Goal: Task Accomplishment & Management: Use online tool/utility

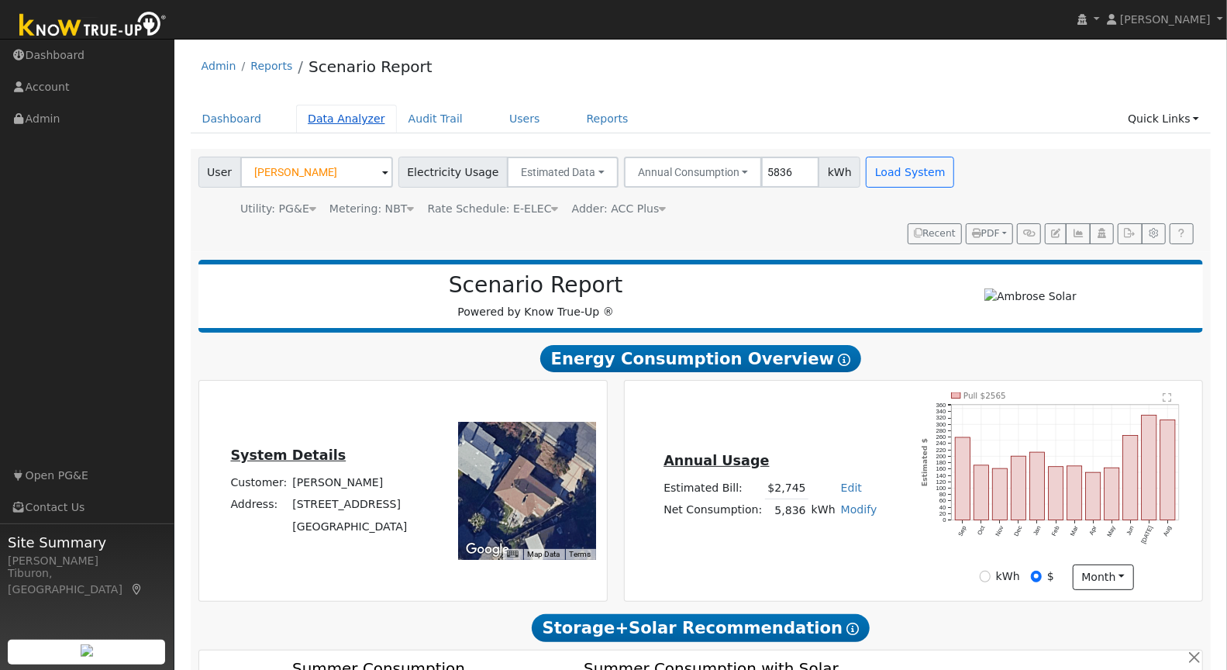
click at [354, 114] on link "Data Analyzer" at bounding box center [346, 119] width 101 height 29
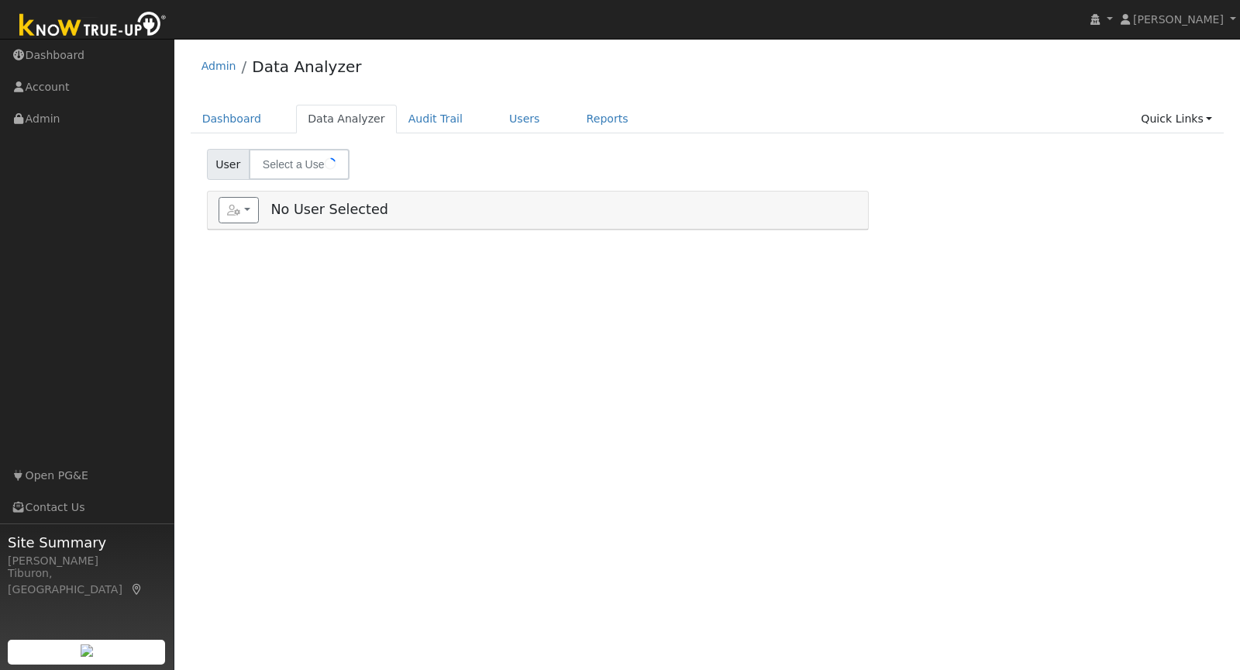
select select "7"
type input "[PERSON_NAME]"
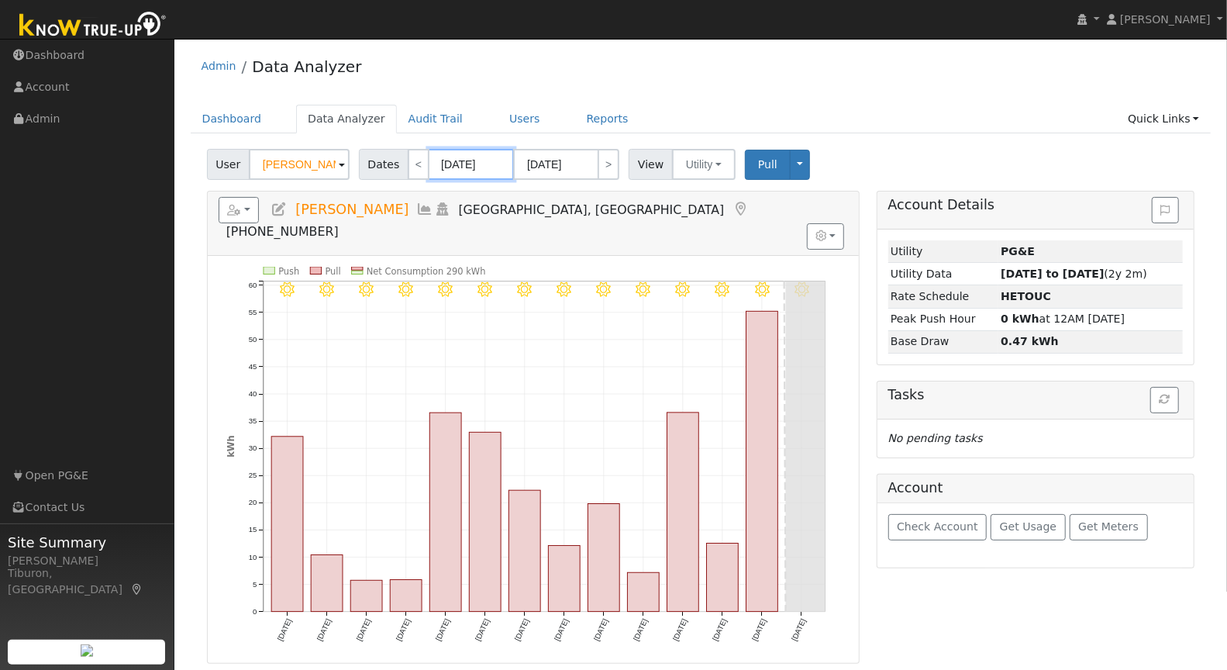
click at [475, 168] on input "08/20/2025" at bounding box center [471, 164] width 85 height 31
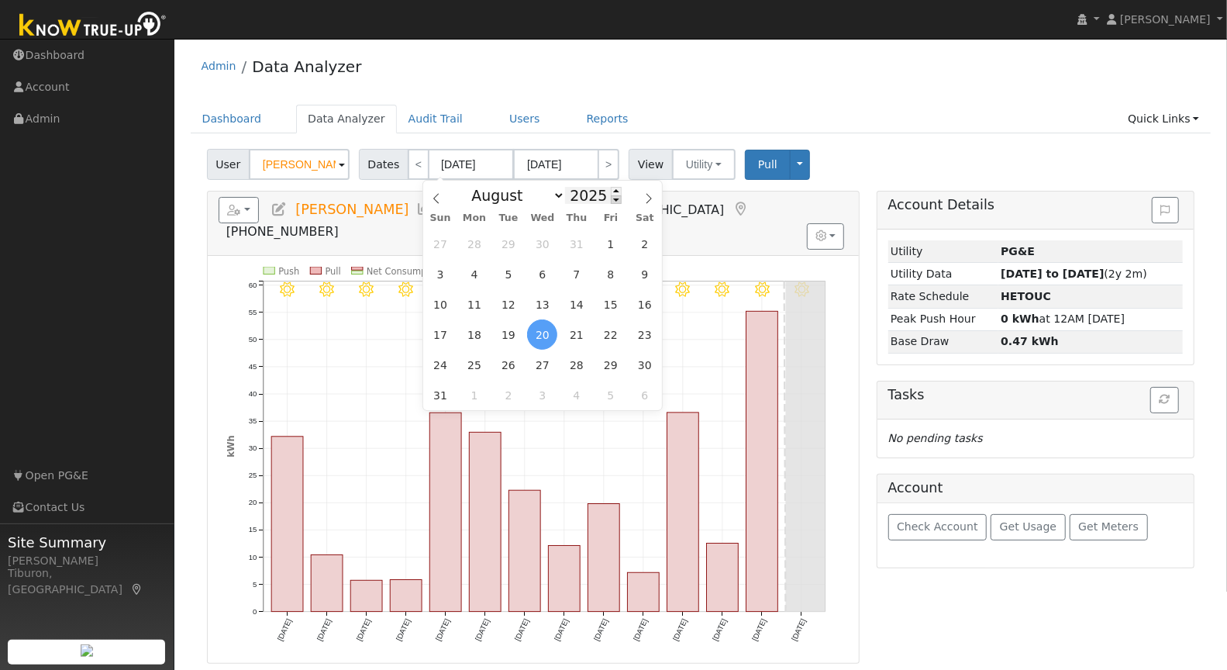
click at [615, 202] on span at bounding box center [616, 199] width 11 height 9
type input "2024"
click at [513, 199] on select "January February March April May June July August September October November De…" at bounding box center [515, 195] width 102 height 19
click at [468, 186] on select "January February March April May June July August September October November De…" at bounding box center [515, 195] width 102 height 19
click at [583, 248] on span "1" at bounding box center [576, 244] width 30 height 30
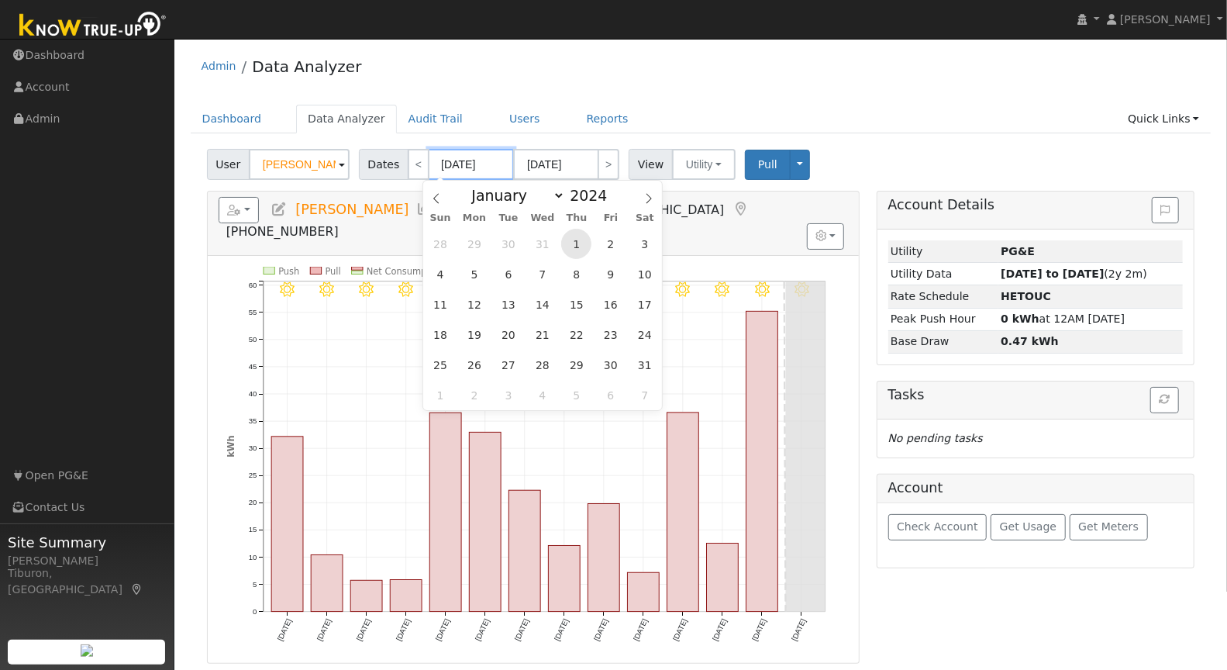
type input "08/01/2024"
type input "08/31/2024"
type input "2024"
select select "7"
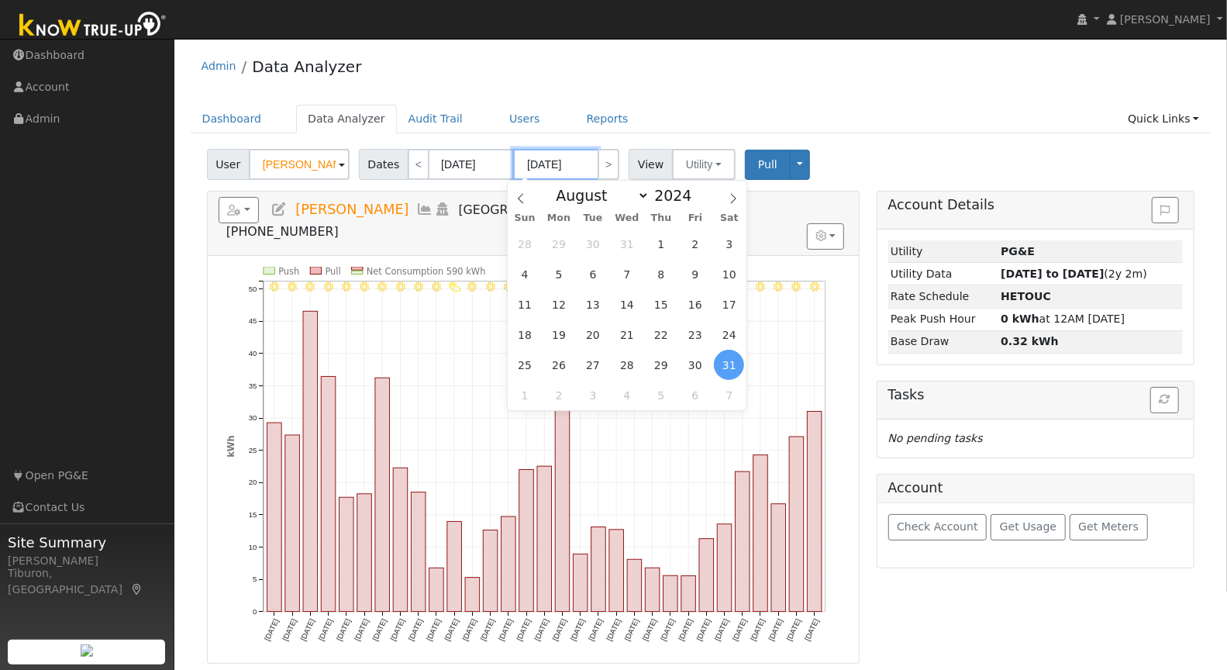
click at [576, 167] on input "08/31/2024" at bounding box center [555, 164] width 85 height 31
click at [697, 191] on span at bounding box center [700, 191] width 11 height 9
type input "2025"
click at [662, 249] on span "31" at bounding box center [661, 244] width 30 height 30
type input "07/31/2025"
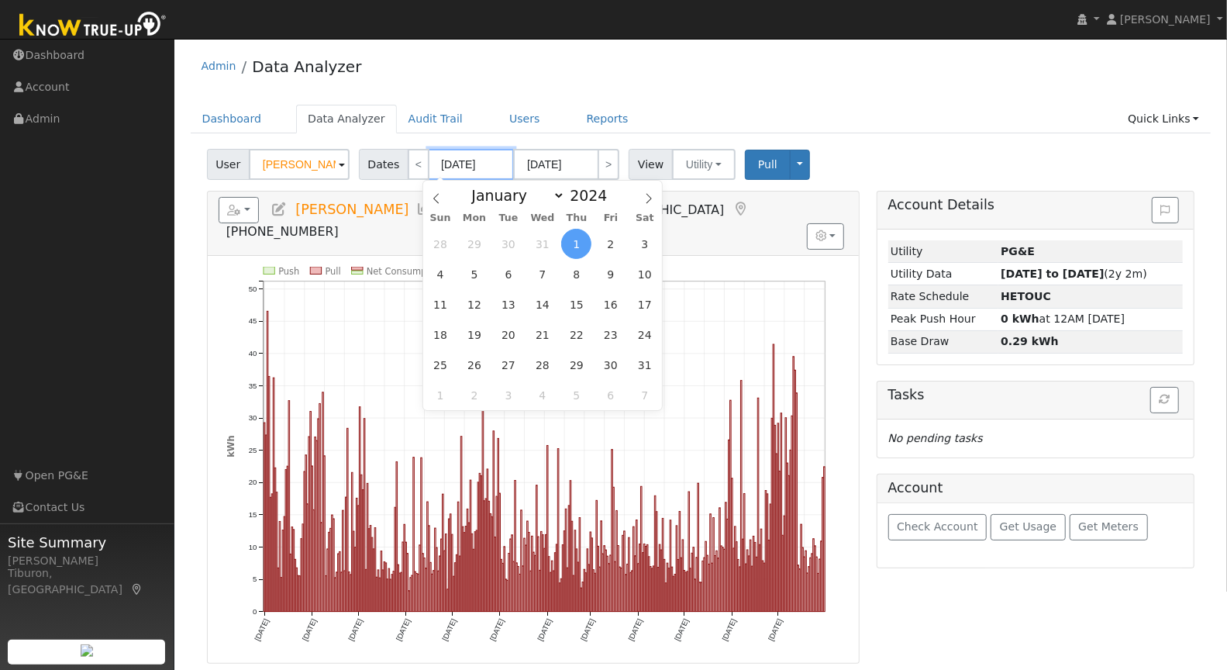
click at [482, 166] on input "08/01/2024" at bounding box center [471, 164] width 85 height 31
click at [443, 397] on span "1" at bounding box center [441, 395] width 30 height 30
type input "09/01/2024"
type input "09/30/2024"
type input "2024"
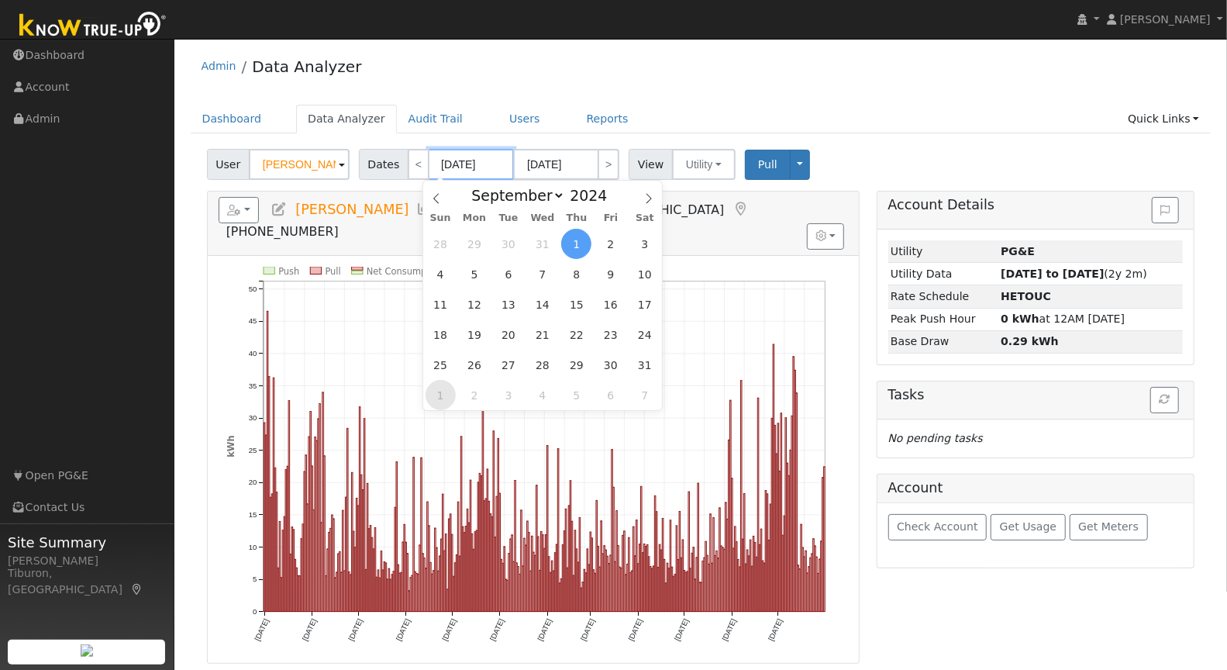
select select "8"
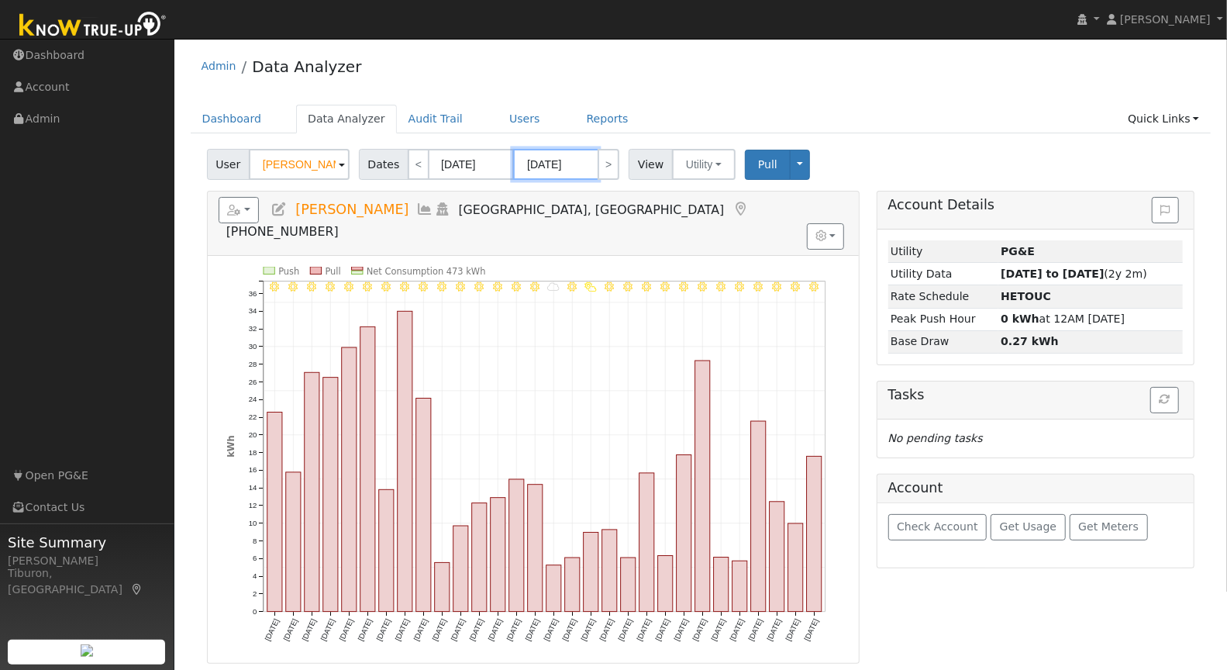
click at [559, 163] on input "09/30/2024" at bounding box center [555, 164] width 85 height 31
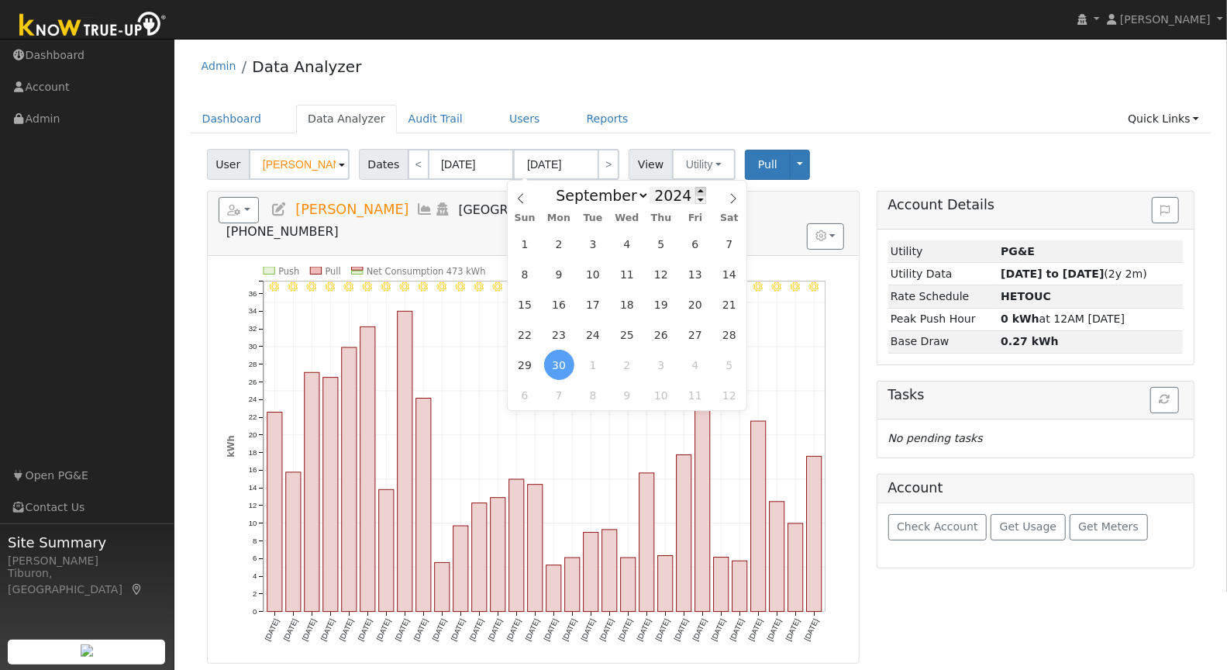
click at [695, 189] on span at bounding box center [700, 191] width 11 height 9
type input "2025"
click at [529, 246] on span "31" at bounding box center [525, 244] width 30 height 30
type input "08/31/2025"
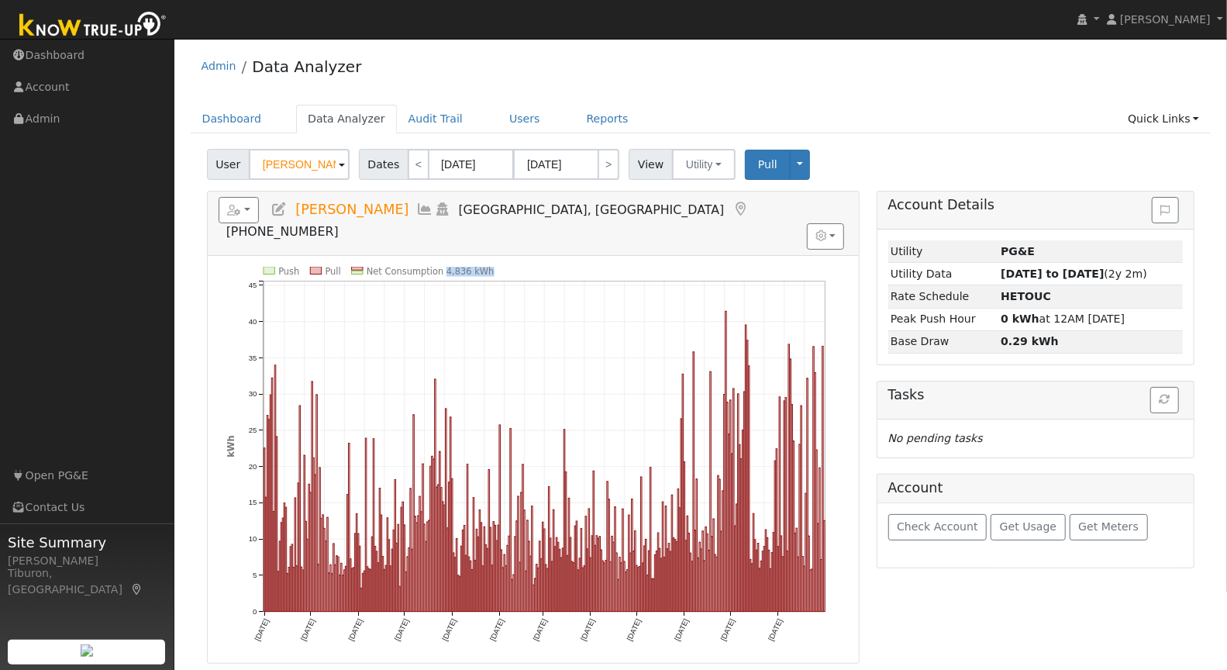
drag, startPoint x: 496, startPoint y: 239, endPoint x: 441, endPoint y: 244, distance: 55.3
click at [441, 267] on icon "Push Pull Net Consumption 4,836 kWh Sun 9/01 Tue 10/01 Fri 11/01 Sun 12/01 Wed …" at bounding box center [533, 465] width 615 height 397
click at [497, 267] on icon "Push Pull Net Consumption 4,836 kWh Sun 9/01 Tue 10/01 Fri 11/01 Sun 12/01 Wed …" at bounding box center [533, 465] width 615 height 397
click at [1174, 115] on link "Quick Links" at bounding box center [1163, 119] width 95 height 29
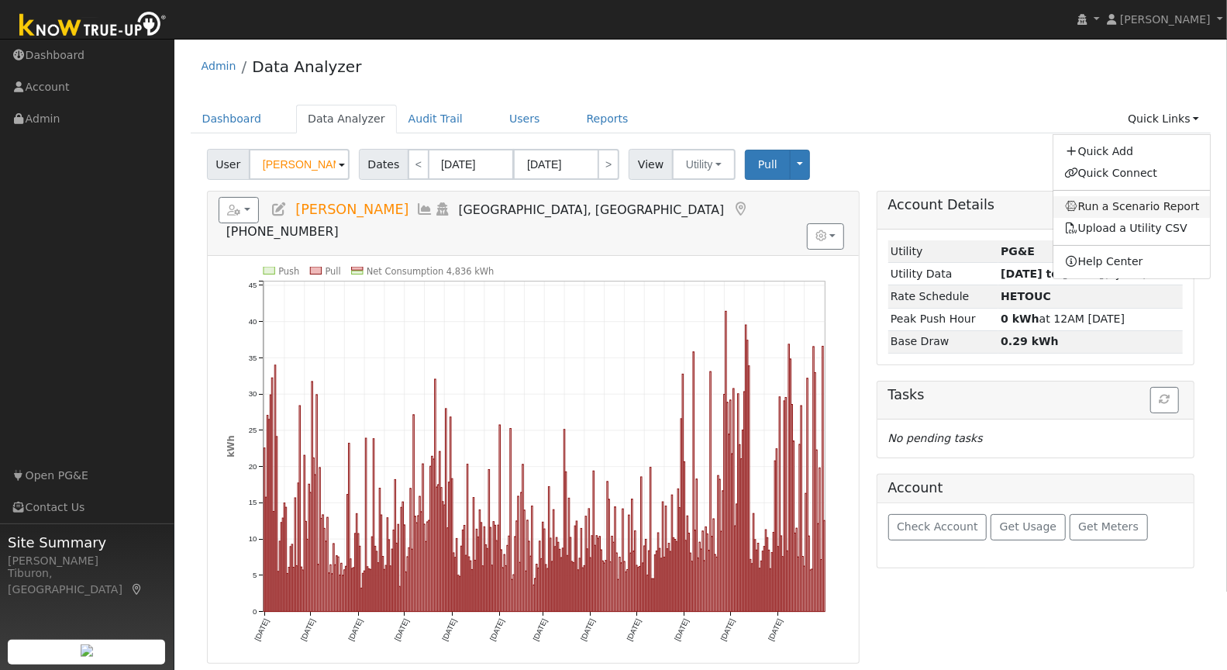
click at [1157, 206] on link "Run a Scenario Report" at bounding box center [1131, 207] width 157 height 22
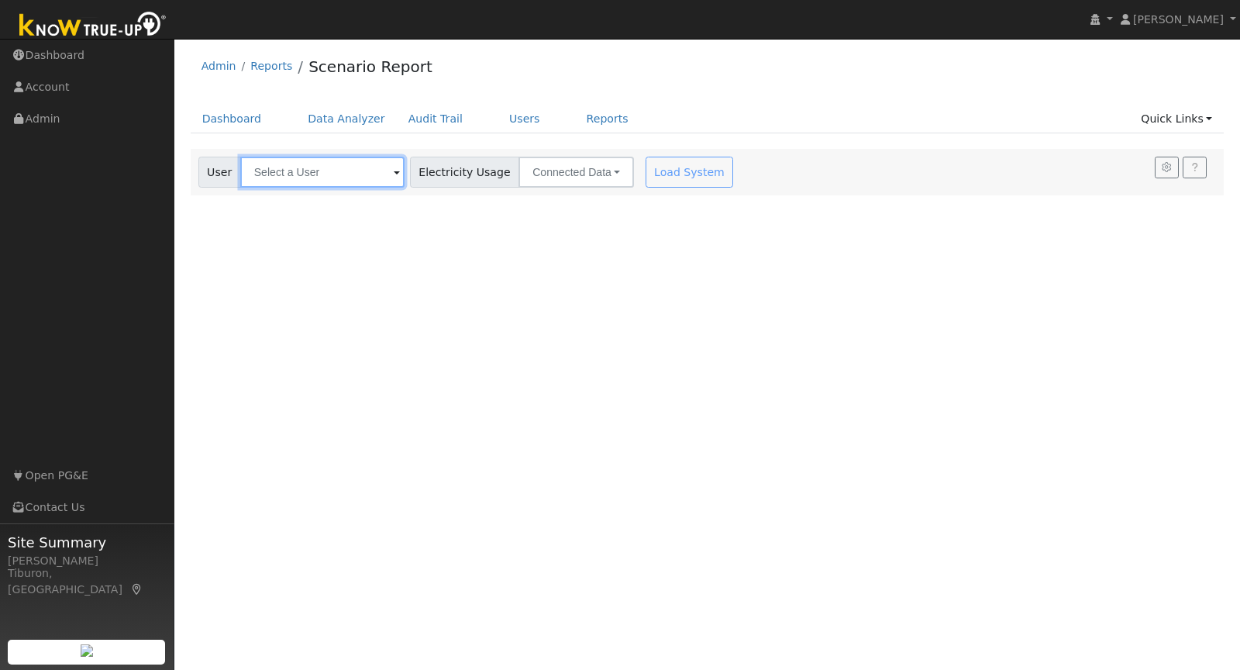
click at [331, 167] on input "text" at bounding box center [322, 172] width 164 height 31
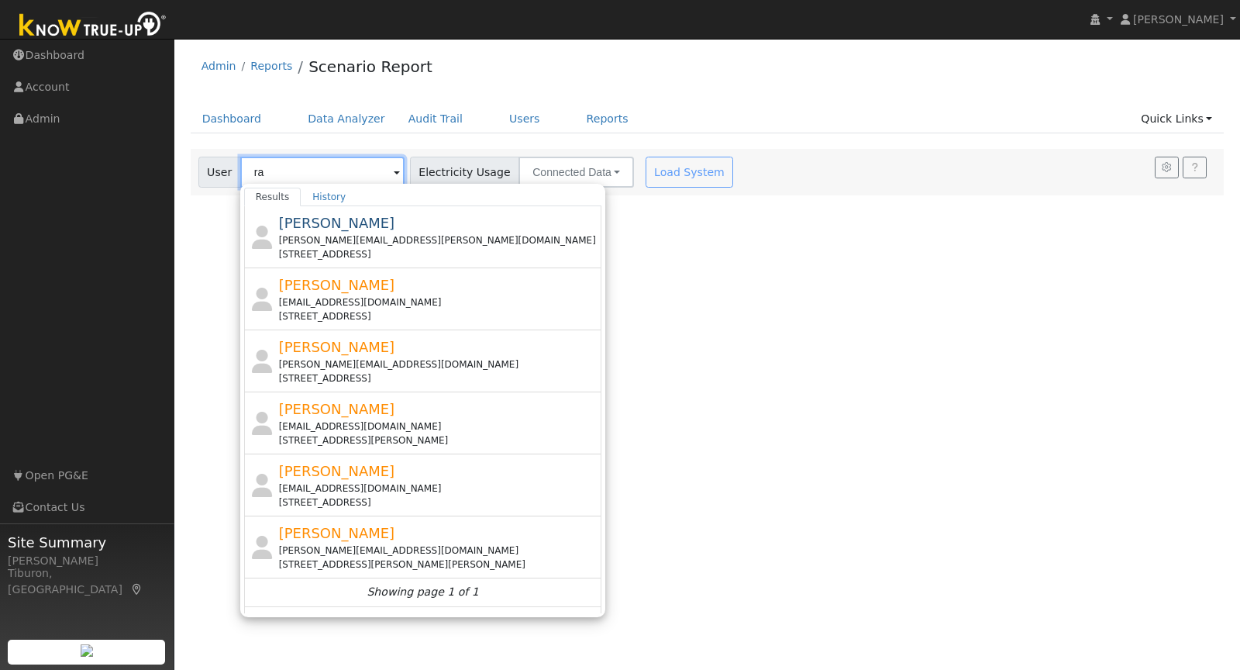
type input "ral"
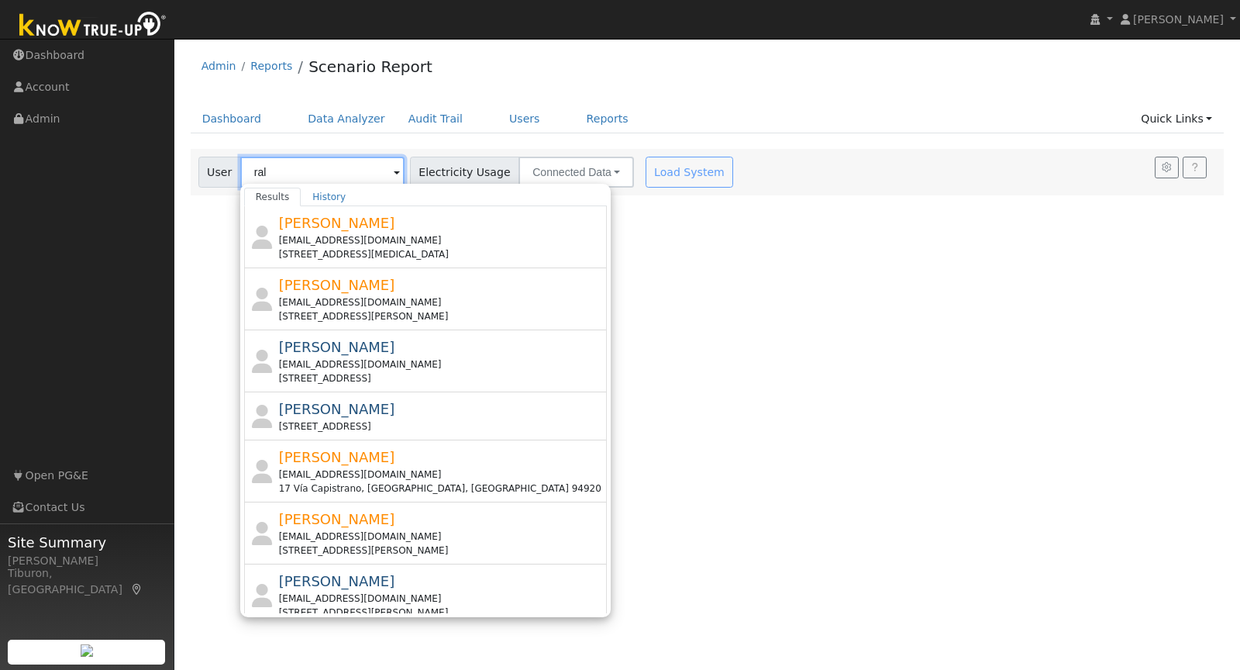
drag, startPoint x: 303, startPoint y: 178, endPoint x: 202, endPoint y: 167, distance: 102.1
click at [202, 167] on div "User ral Results History [PERSON_NAME] [EMAIL_ADDRESS][DOMAIN_NAME] [STREET_ADD…" at bounding box center [301, 172] width 206 height 31
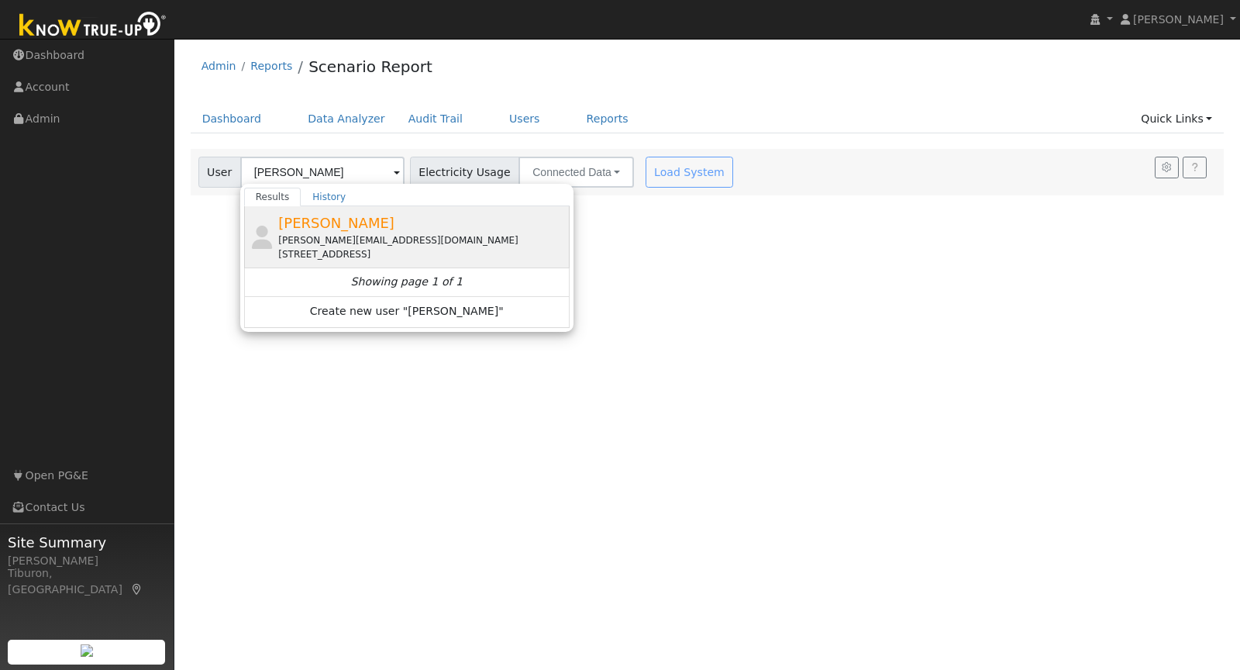
click at [325, 233] on div "[PERSON_NAME][EMAIL_ADDRESS][DOMAIN_NAME]" at bounding box center [422, 240] width 288 height 14
type input "[PERSON_NAME]"
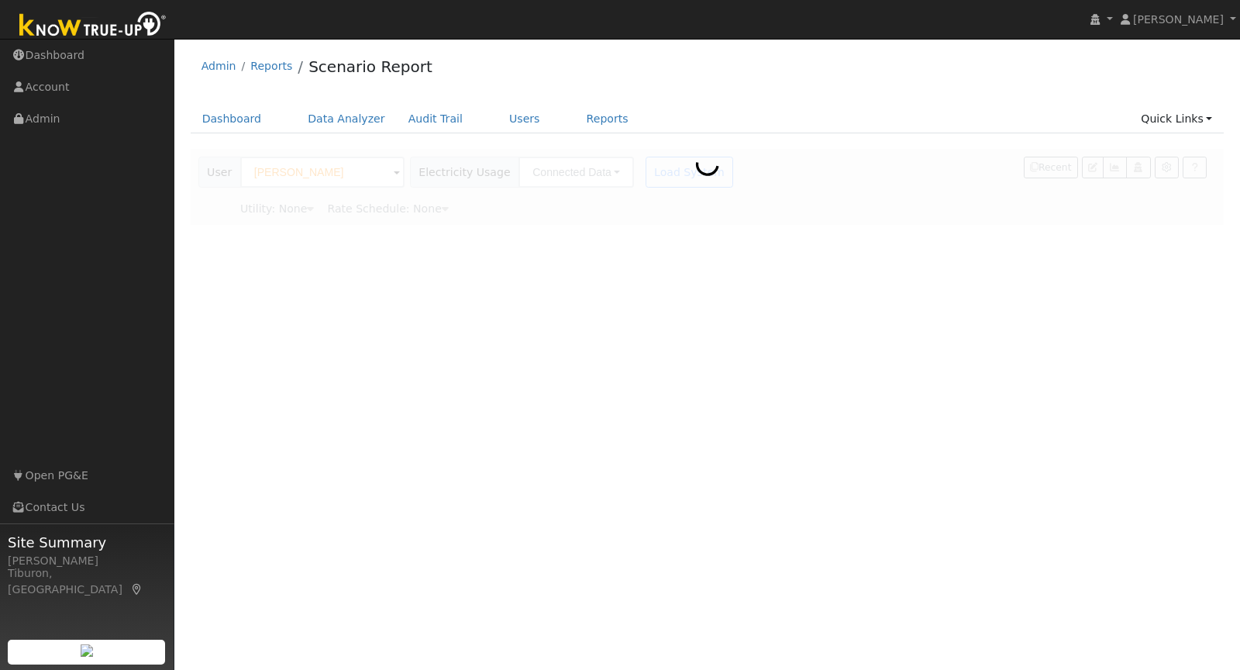
type input "Pacific Gas & Electric"
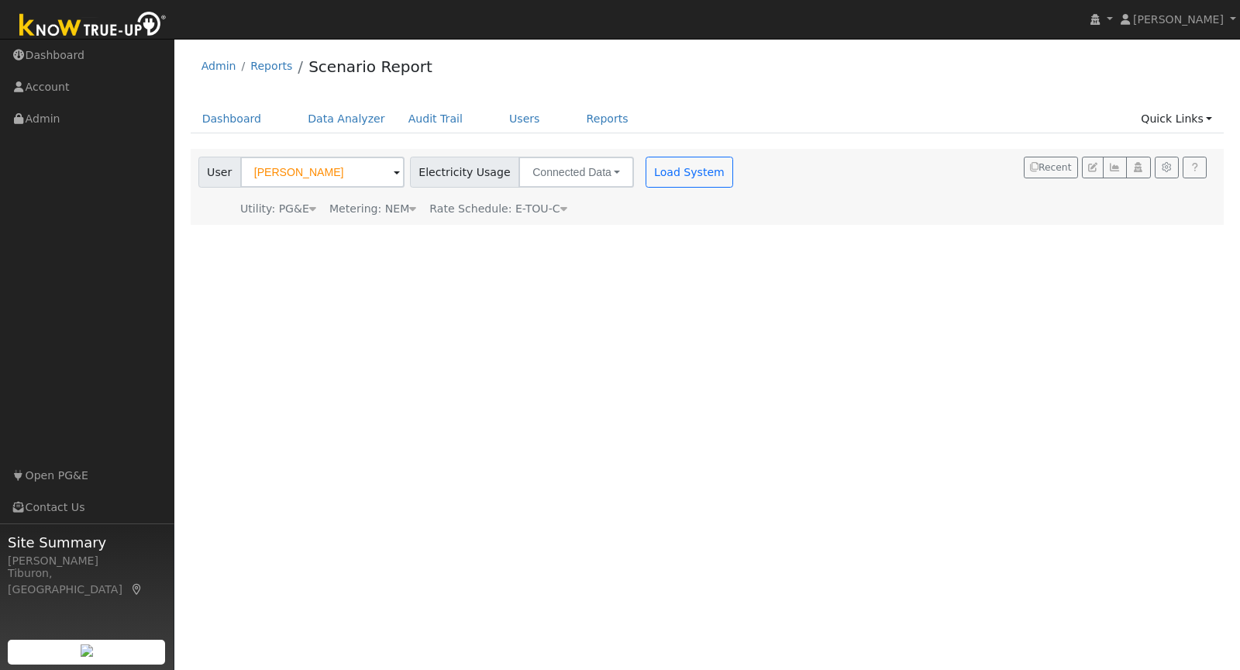
click at [400, 202] on div "Metering: NEM" at bounding box center [372, 209] width 87 height 16
click at [426, 230] on button "NEM" at bounding box center [448, 232] width 61 height 31
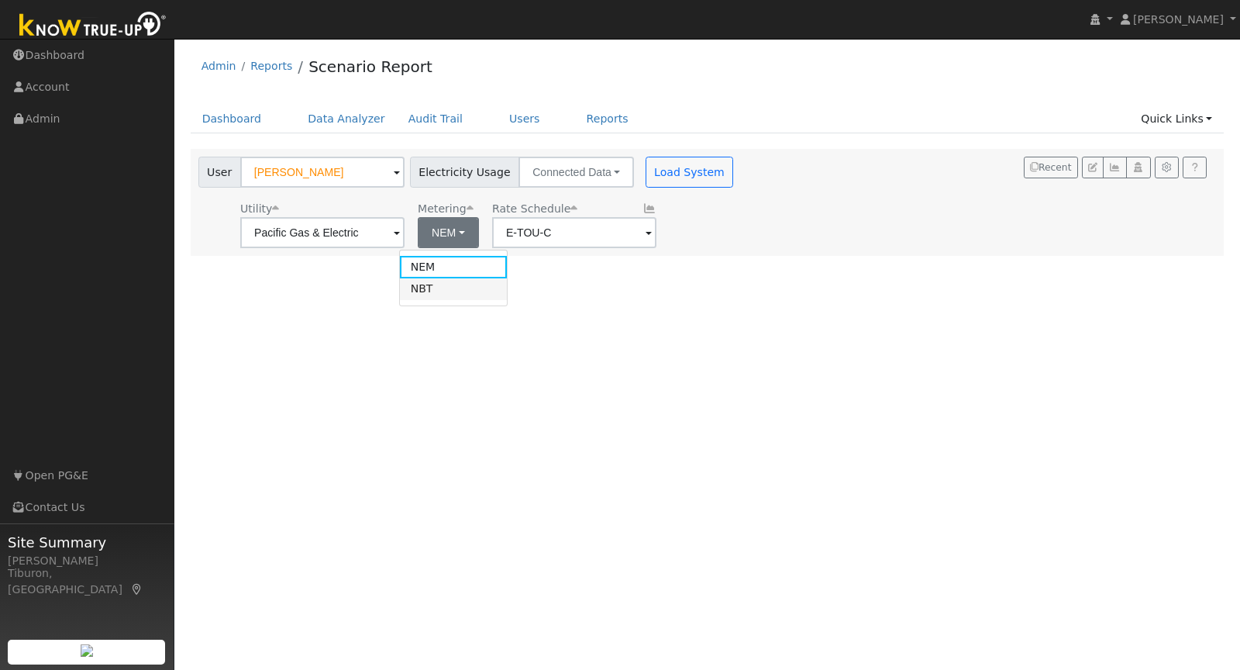
click at [460, 284] on link "NBT" at bounding box center [454, 289] width 108 height 22
type input "E-ELEC"
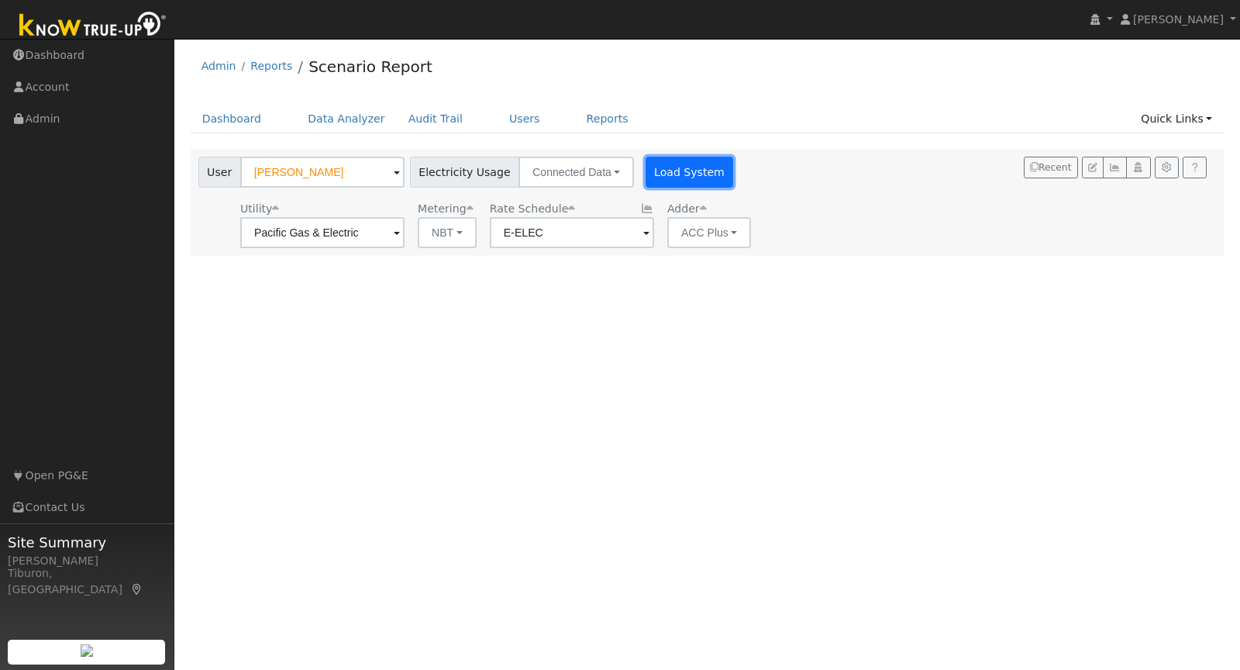
click at [655, 171] on button "Load System" at bounding box center [690, 172] width 88 height 31
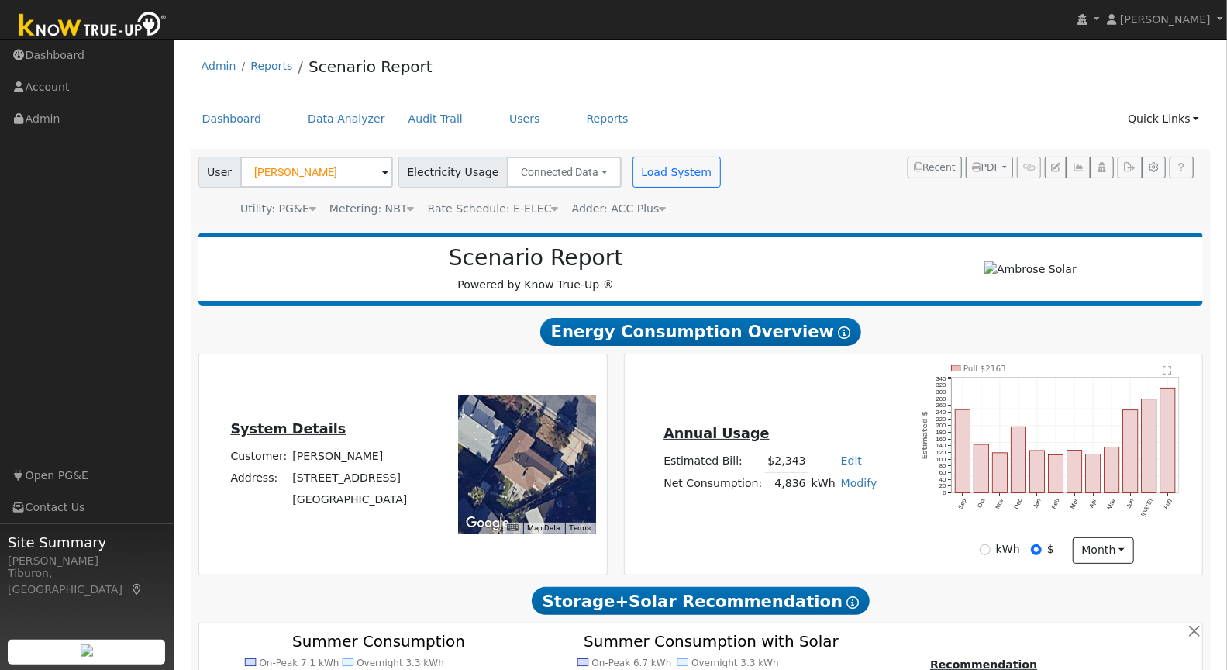
click at [844, 460] on link "Edit" at bounding box center [851, 460] width 21 height 12
click at [837, 394] on div "Annual Usage Estimated Bill: $2,343 Edit Estimated Bill $ Annual Net Consumptio…" at bounding box center [913, 464] width 573 height 198
click at [859, 478] on link "Modify" at bounding box center [859, 483] width 36 height 12
click at [828, 508] on link "Add Consumption" at bounding box center [804, 508] width 129 height 22
type input "4836"
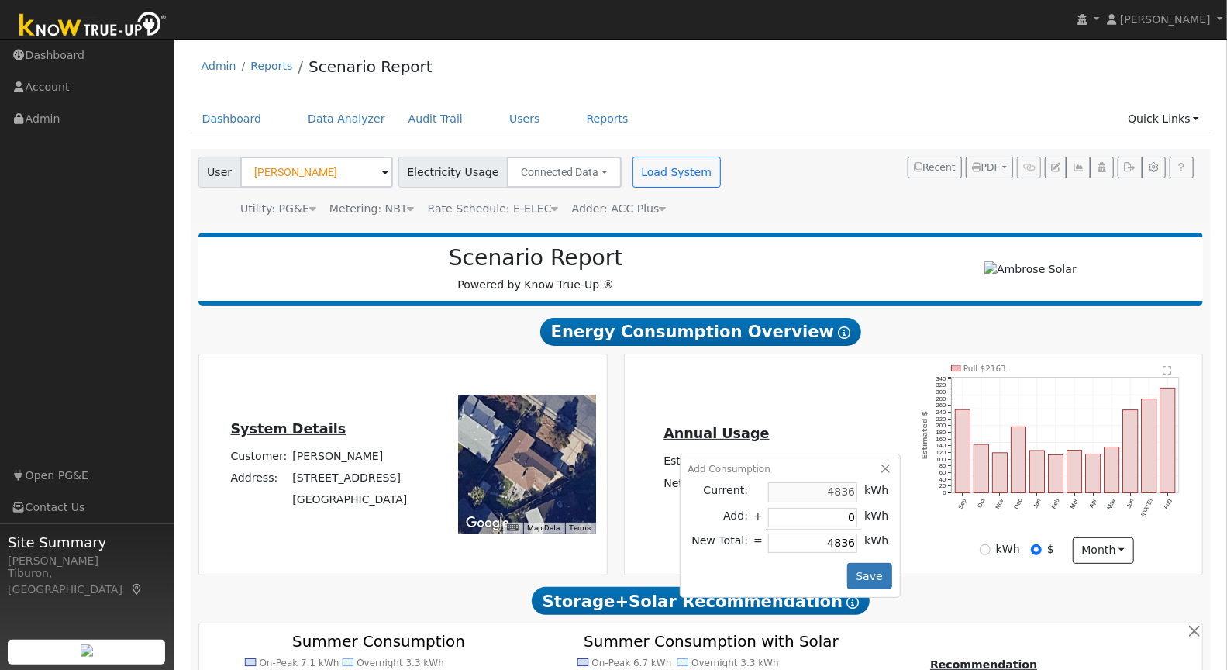
type input "1"
type input "4837"
type input "10"
type input "4846"
type input "100"
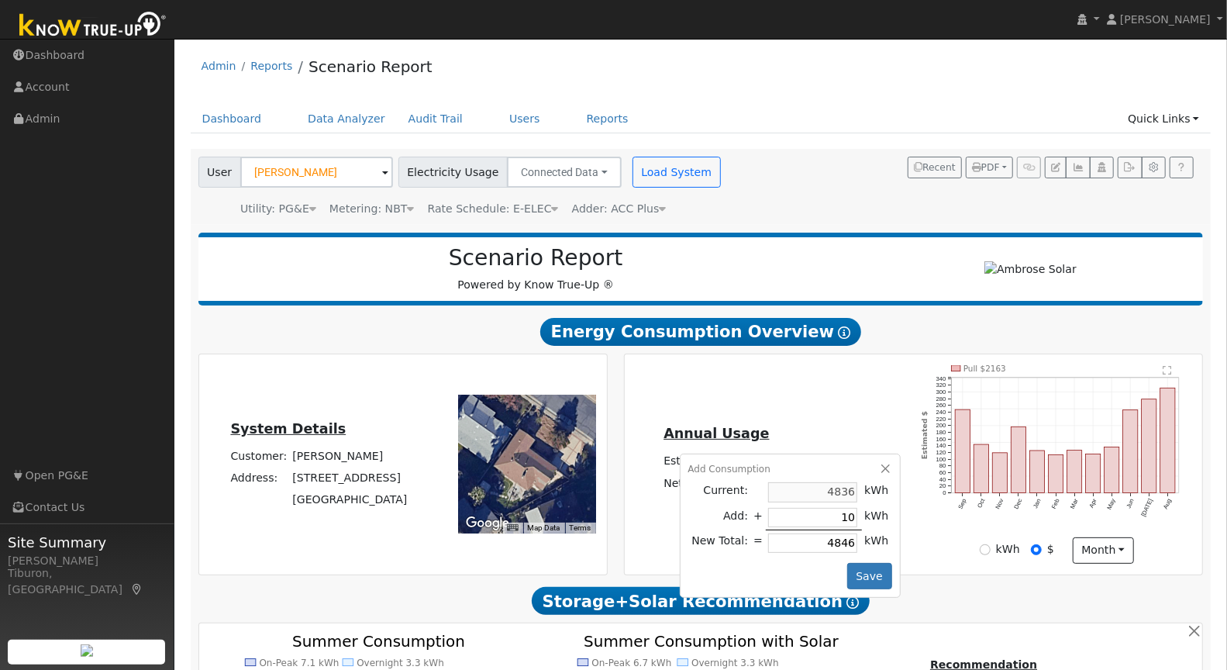
type input "4936"
type input "1000"
type input "5836"
type input "1000"
click at [874, 571] on button "Save" at bounding box center [869, 576] width 45 height 26
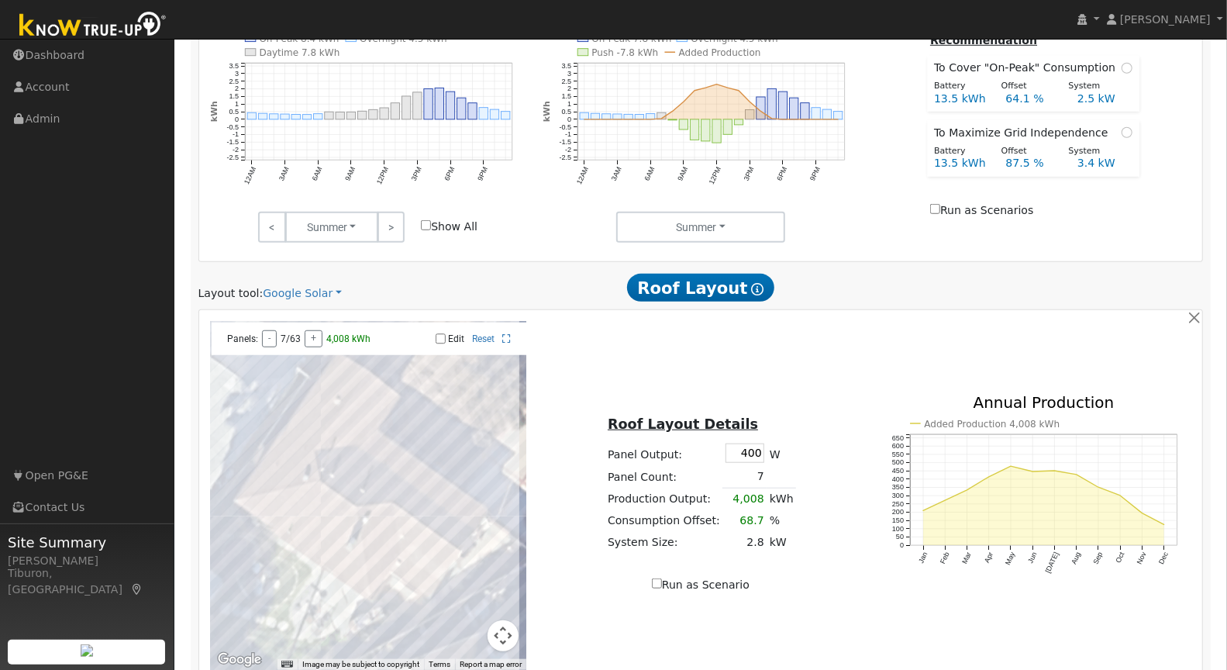
scroll to position [822, 0]
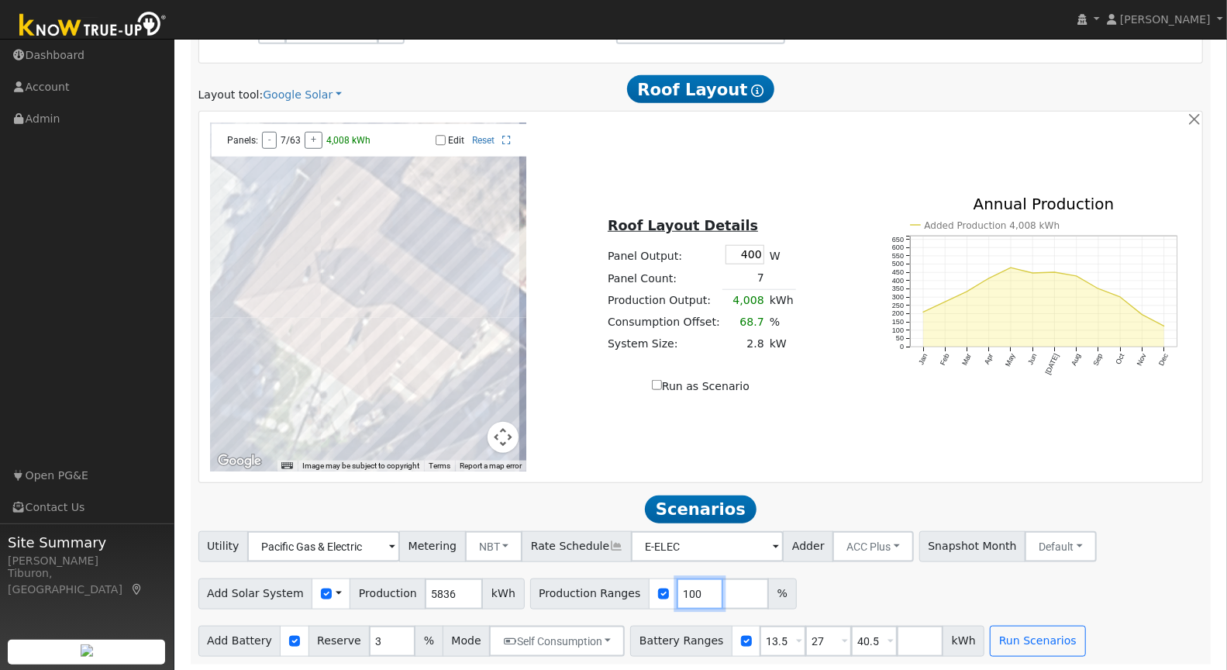
click at [640, 585] on div "Production Ranges 100 %" at bounding box center [663, 593] width 267 height 31
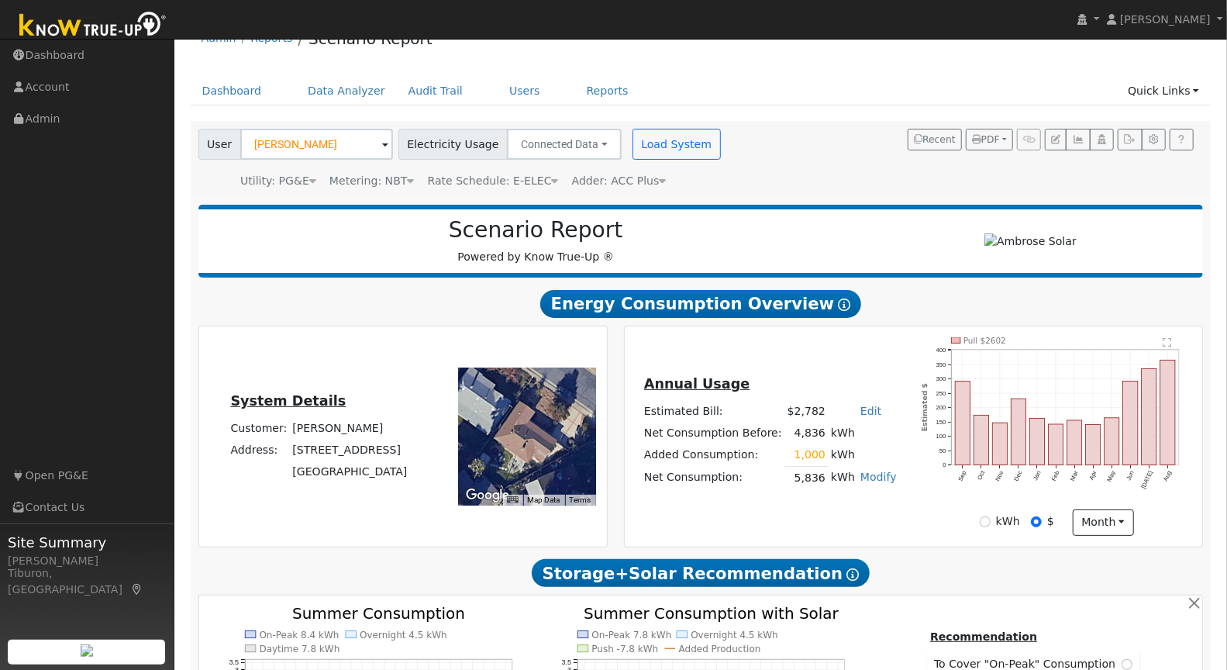
scroll to position [32, 0]
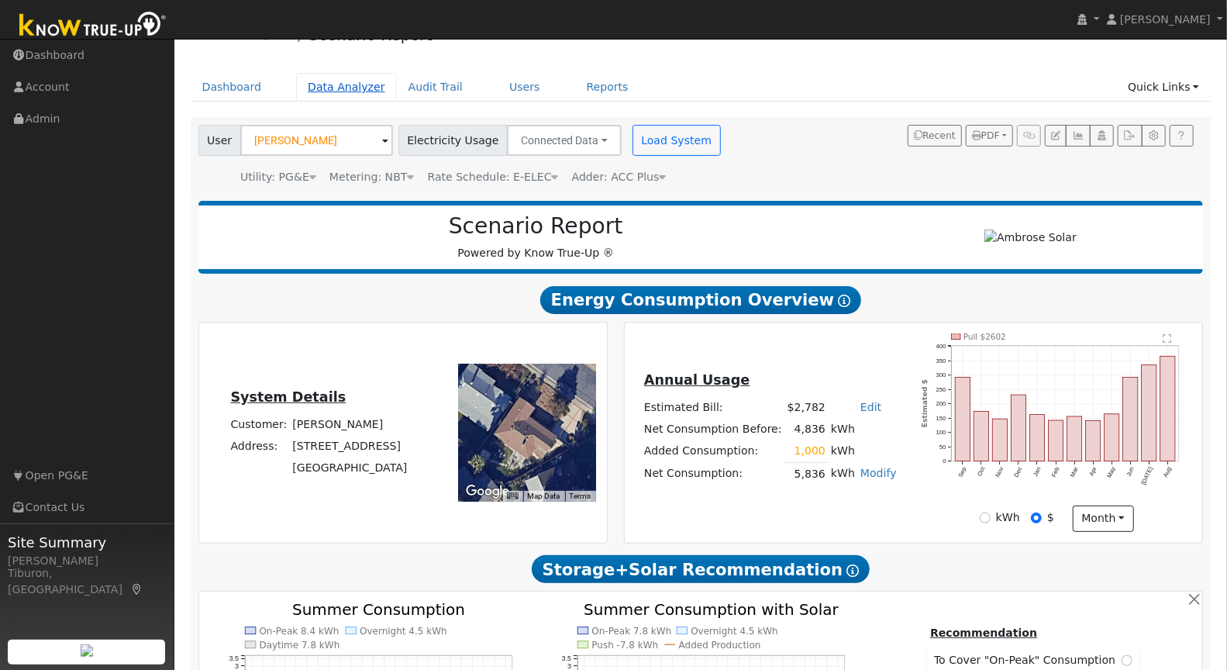
click at [337, 95] on link "Data Analyzer" at bounding box center [346, 87] width 101 height 29
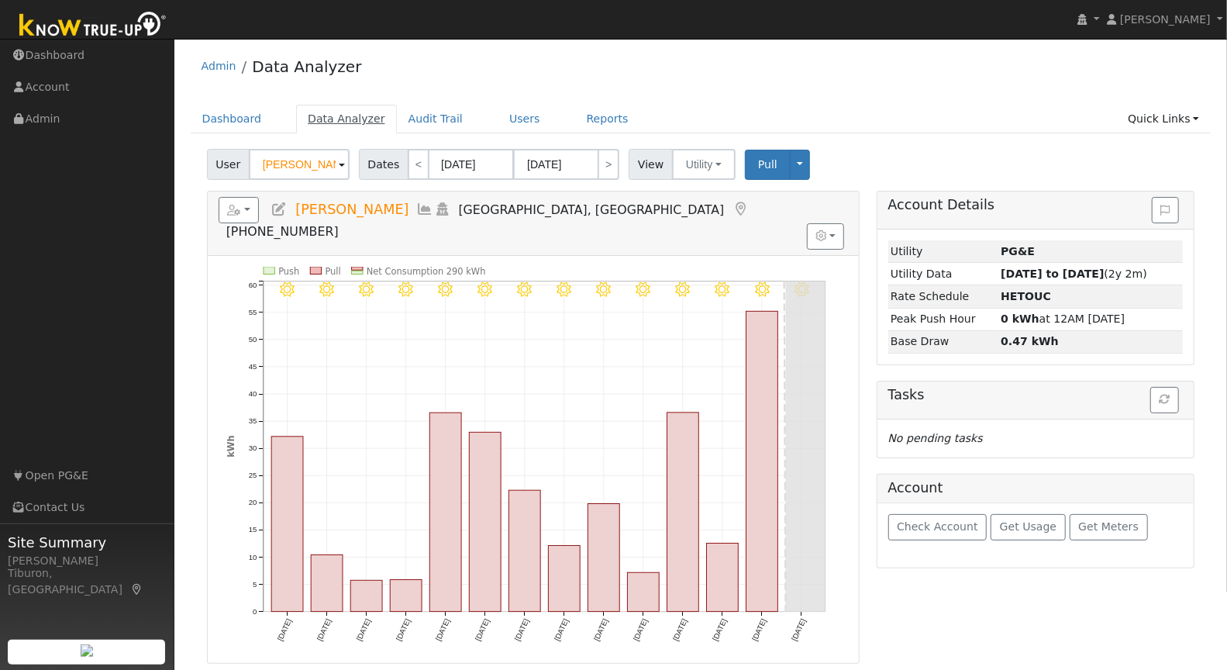
click at [326, 122] on link "Data Analyzer" at bounding box center [346, 119] width 101 height 29
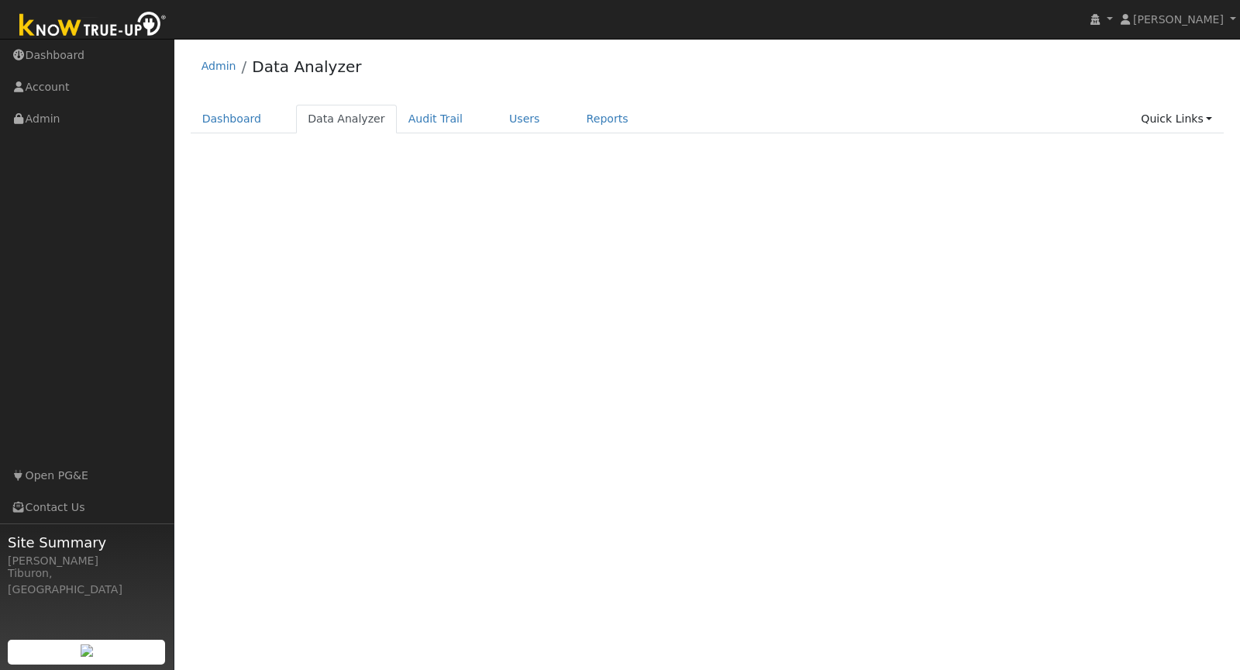
select select "7"
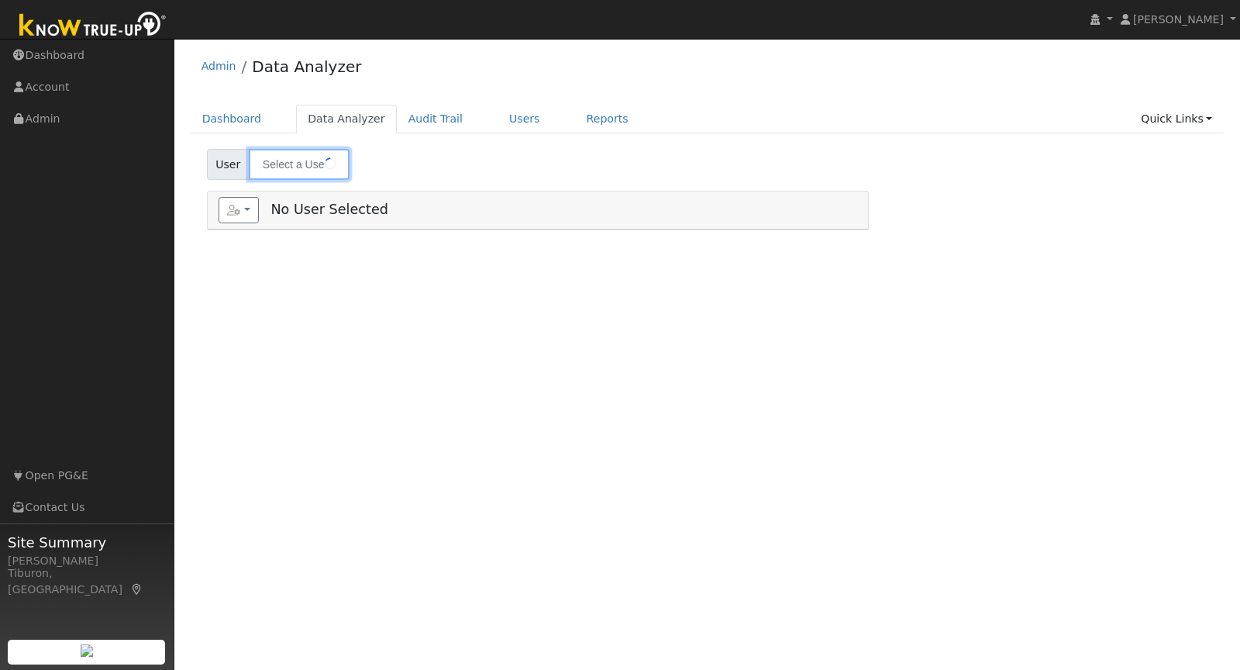
type input "[PERSON_NAME]"
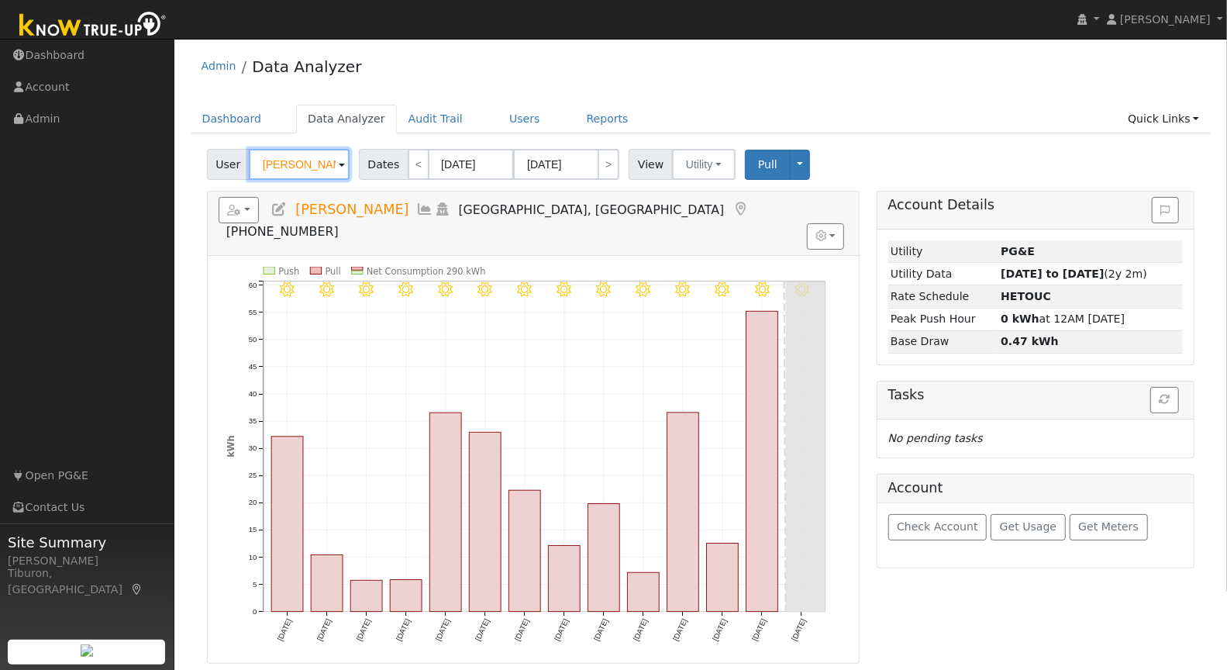
click at [301, 164] on input "[PERSON_NAME]" at bounding box center [299, 164] width 101 height 31
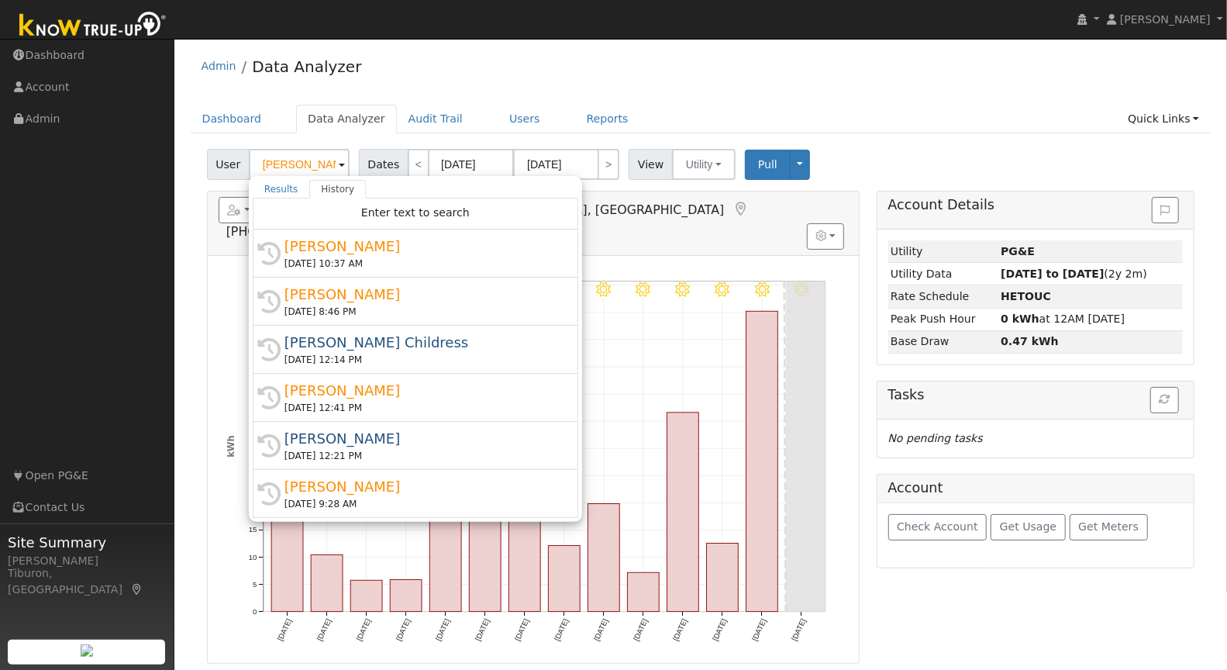
click at [838, 108] on ul "Dashboard Data Analyzer Audit Trail Users Reports Quick Links Quick Add Quick C…" at bounding box center [701, 119] width 1021 height 29
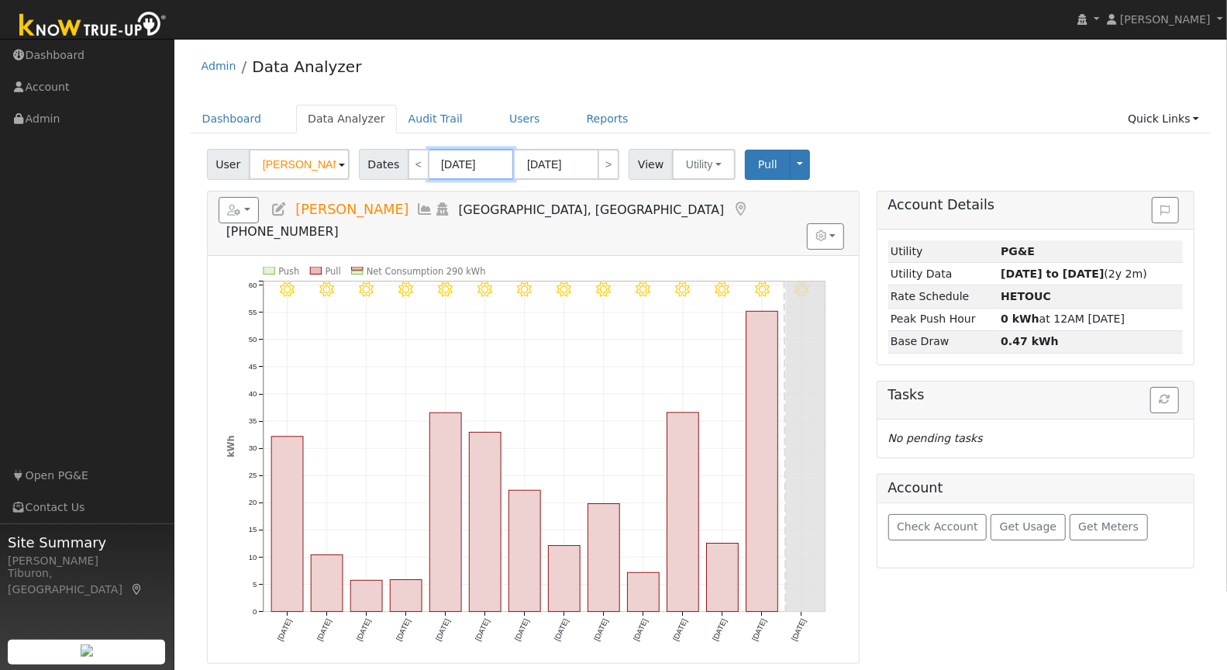
click at [480, 164] on input "08/20/2025" at bounding box center [471, 164] width 85 height 31
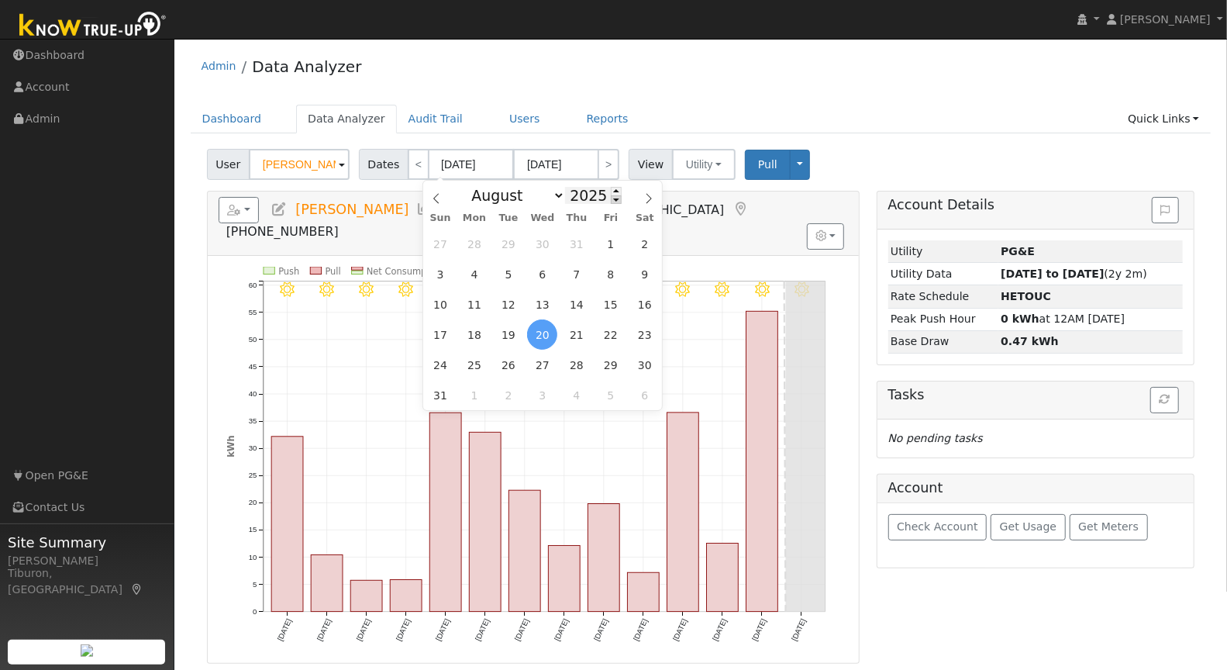
click at [611, 202] on span at bounding box center [616, 199] width 11 height 9
type input "2024"
click at [443, 393] on span "1" at bounding box center [441, 395] width 30 height 30
type input "09/01/2024"
type input "09/30/2024"
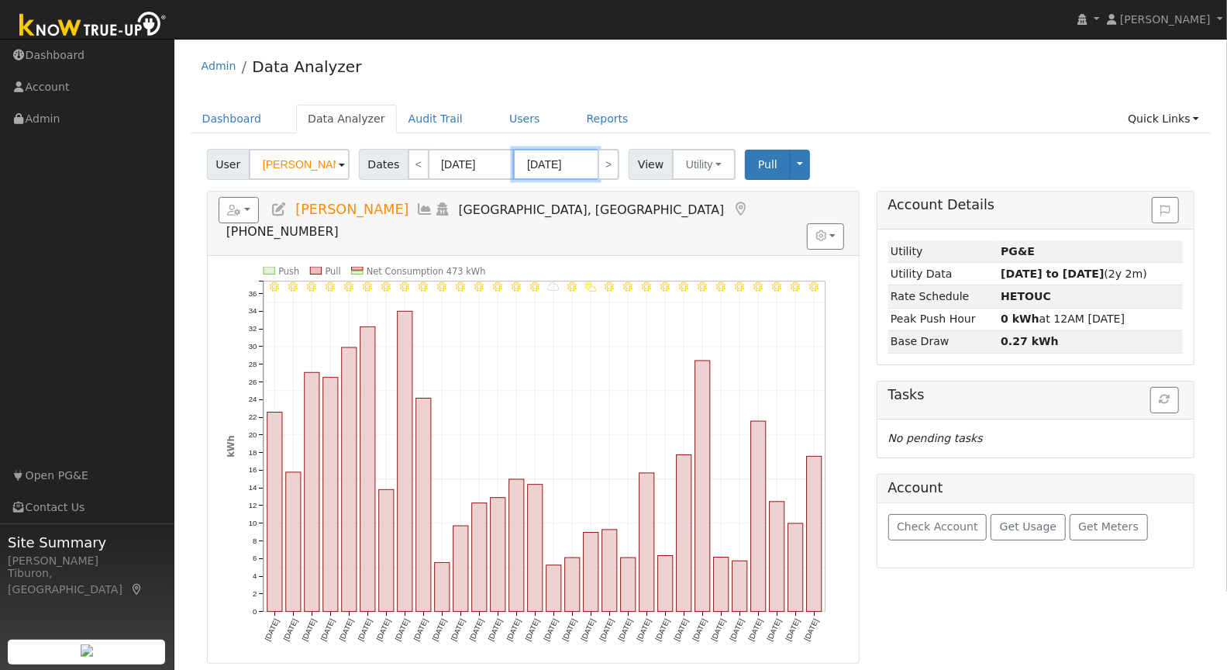
click at [560, 165] on input "09/30/2024" at bounding box center [555, 164] width 85 height 31
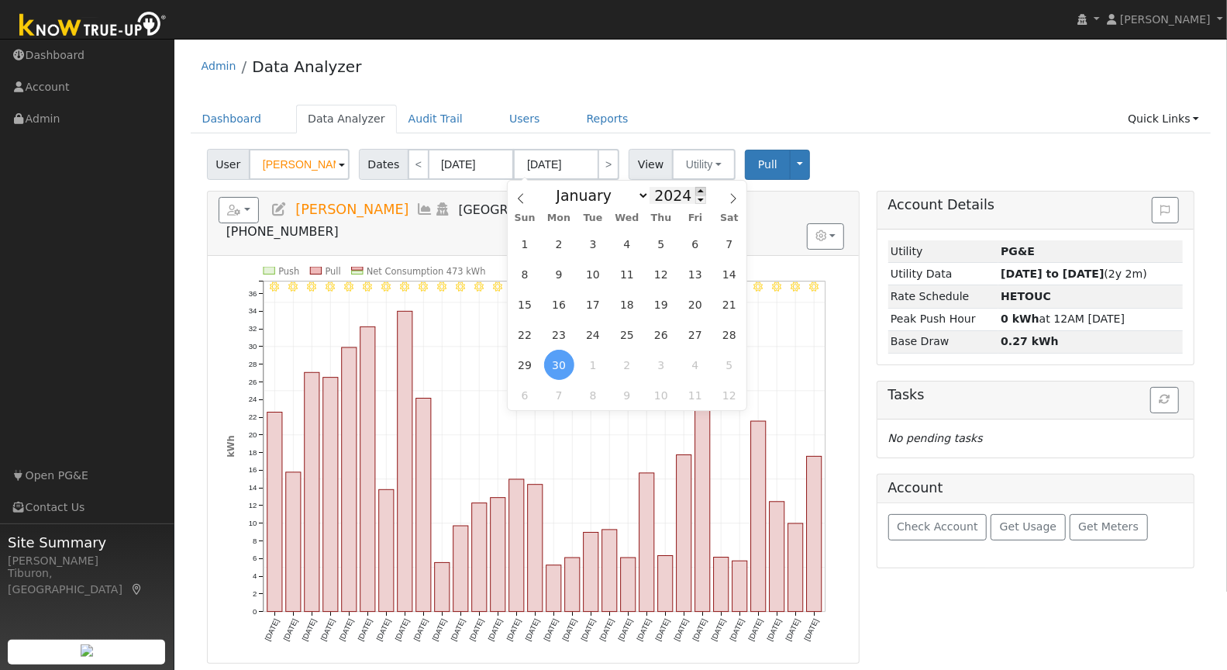
click at [700, 187] on span at bounding box center [700, 191] width 11 height 9
type input "2025"
click at [532, 242] on span "31" at bounding box center [525, 244] width 30 height 30
type input "08/31/2025"
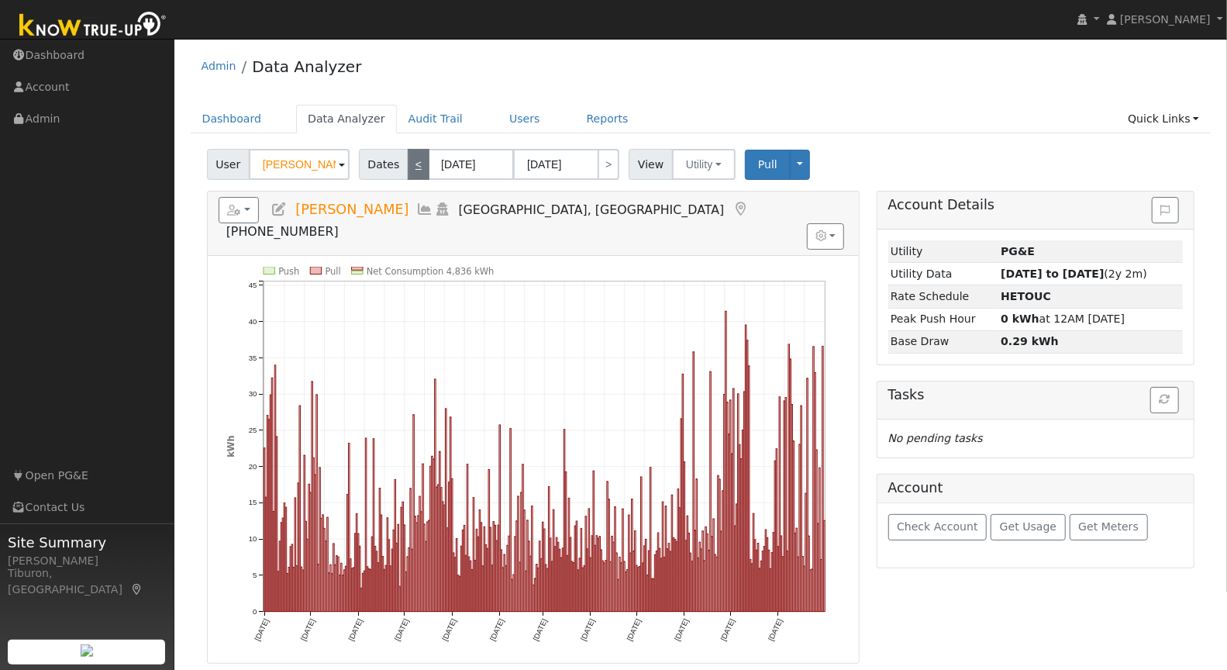
click at [416, 163] on link "<" at bounding box center [419, 164] width 22 height 31
type input "09/02/2023"
type input "08/31/2024"
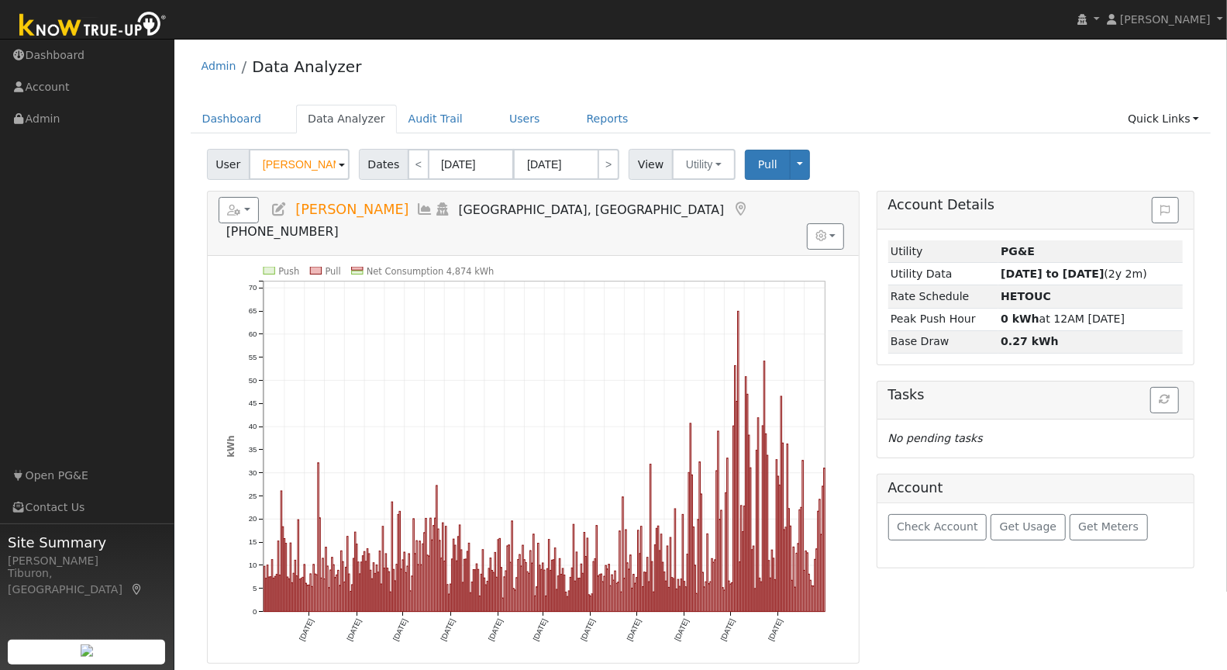
click at [643, 82] on div "Admin Data Analyzer" at bounding box center [701, 70] width 1021 height 47
click at [1147, 119] on link "Quick Links" at bounding box center [1163, 119] width 95 height 29
click at [1148, 205] on link "Run a Scenario Report" at bounding box center [1131, 207] width 157 height 22
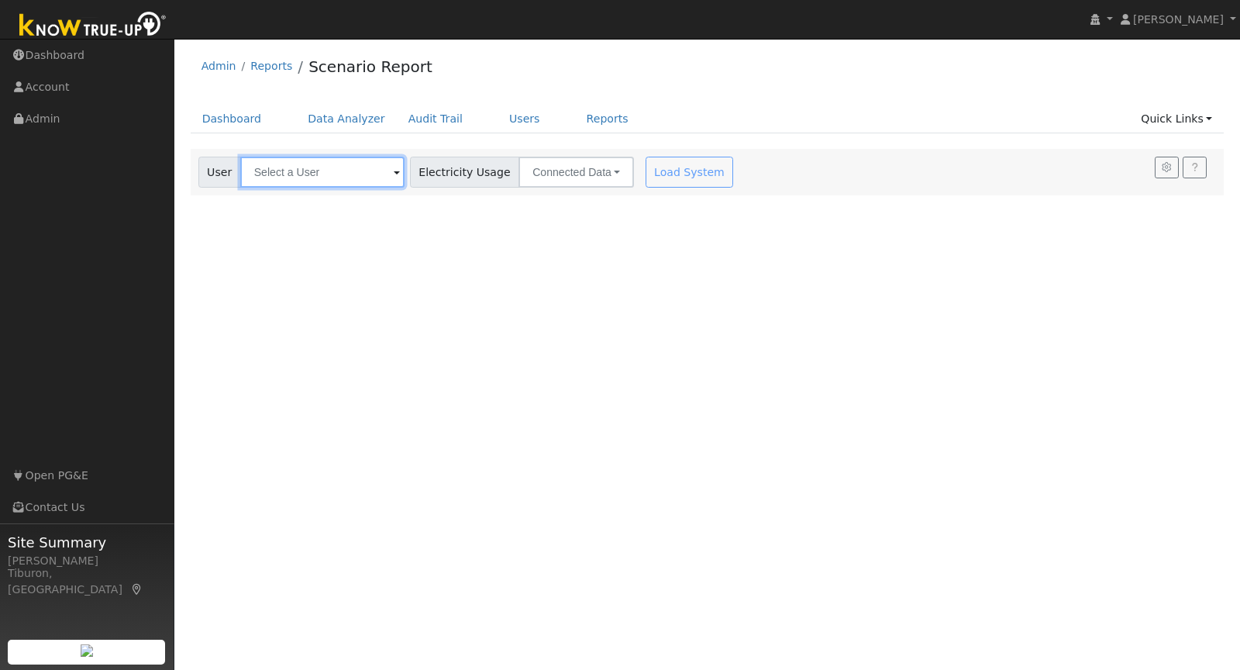
click at [322, 171] on input "text" at bounding box center [322, 172] width 164 height 31
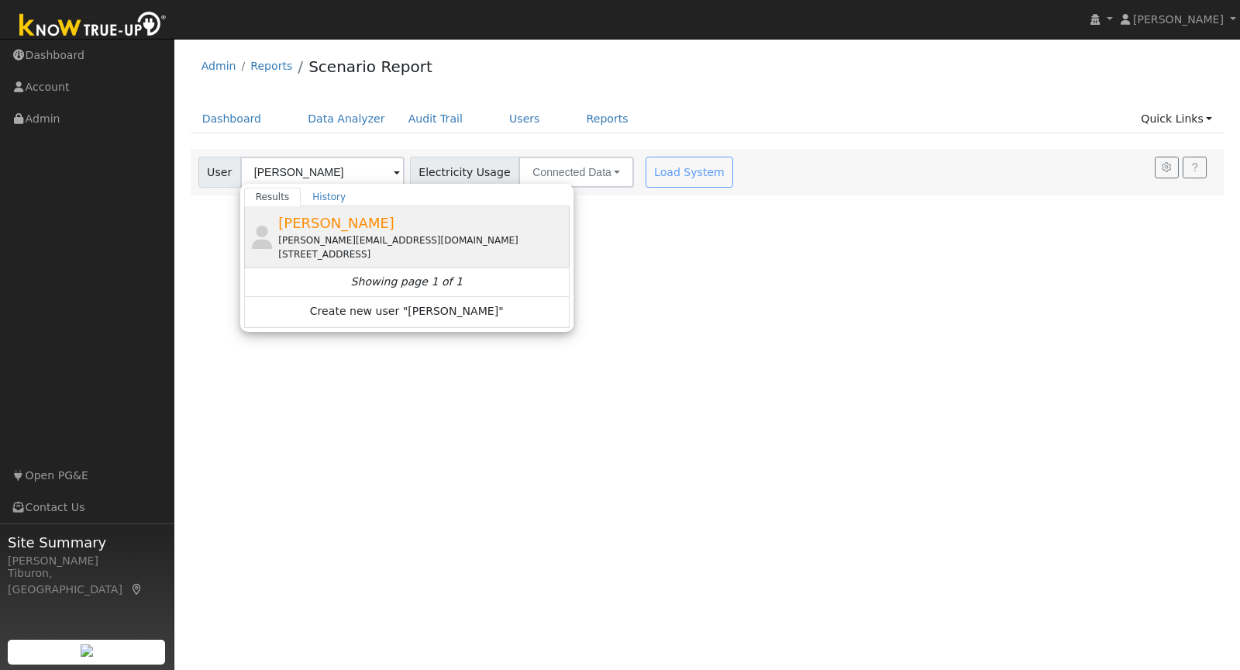
click at [357, 239] on div "[PERSON_NAME][EMAIL_ADDRESS][DOMAIN_NAME]" at bounding box center [422, 240] width 288 height 14
type input "[PERSON_NAME]"
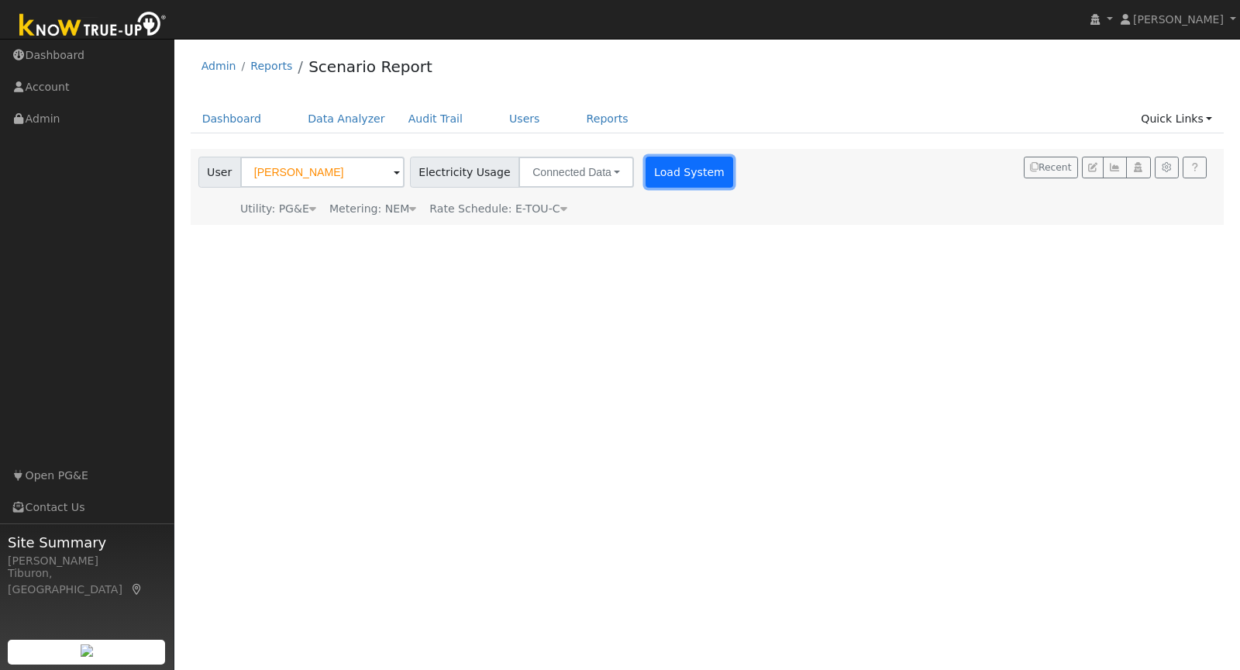
click at [667, 179] on button "Load System" at bounding box center [690, 172] width 88 height 31
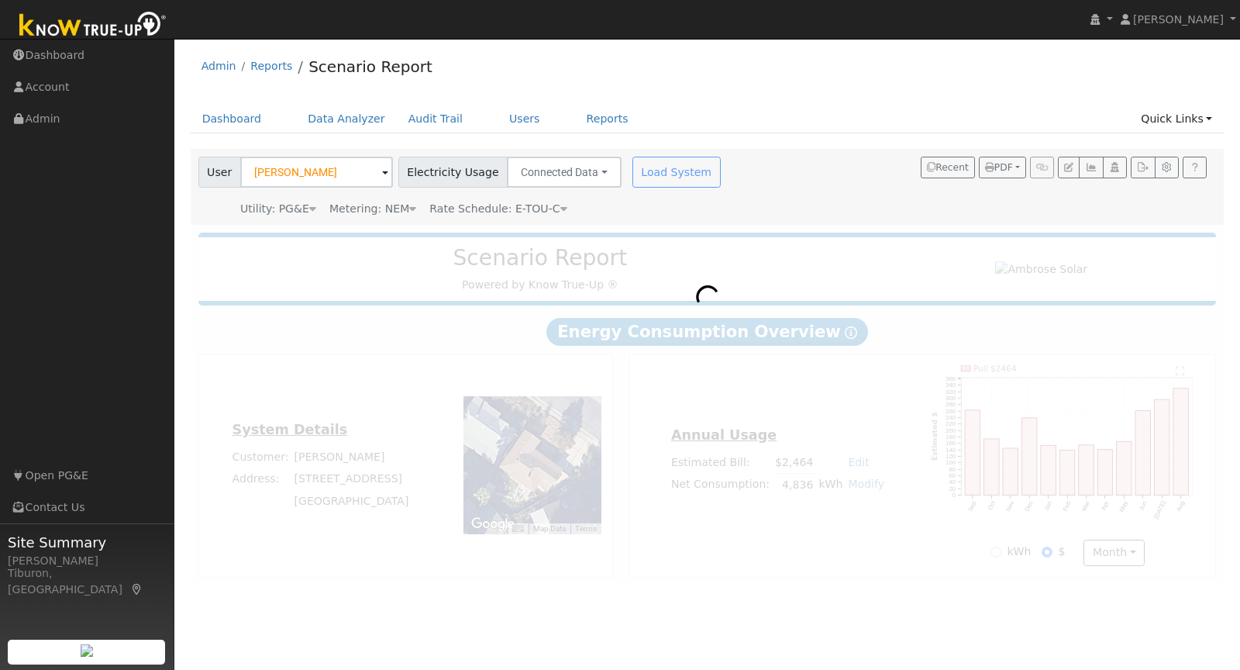
click at [402, 210] on div "Metering: NEM" at bounding box center [372, 209] width 87 height 16
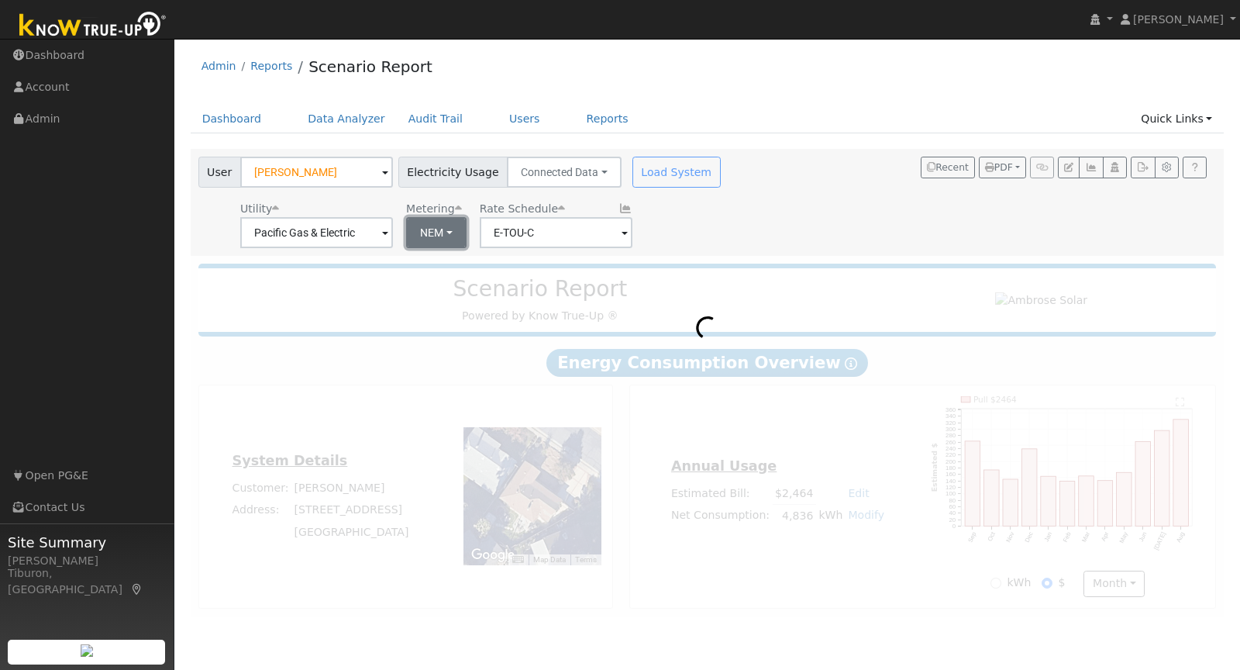
click at [422, 231] on button "NEM" at bounding box center [436, 232] width 60 height 31
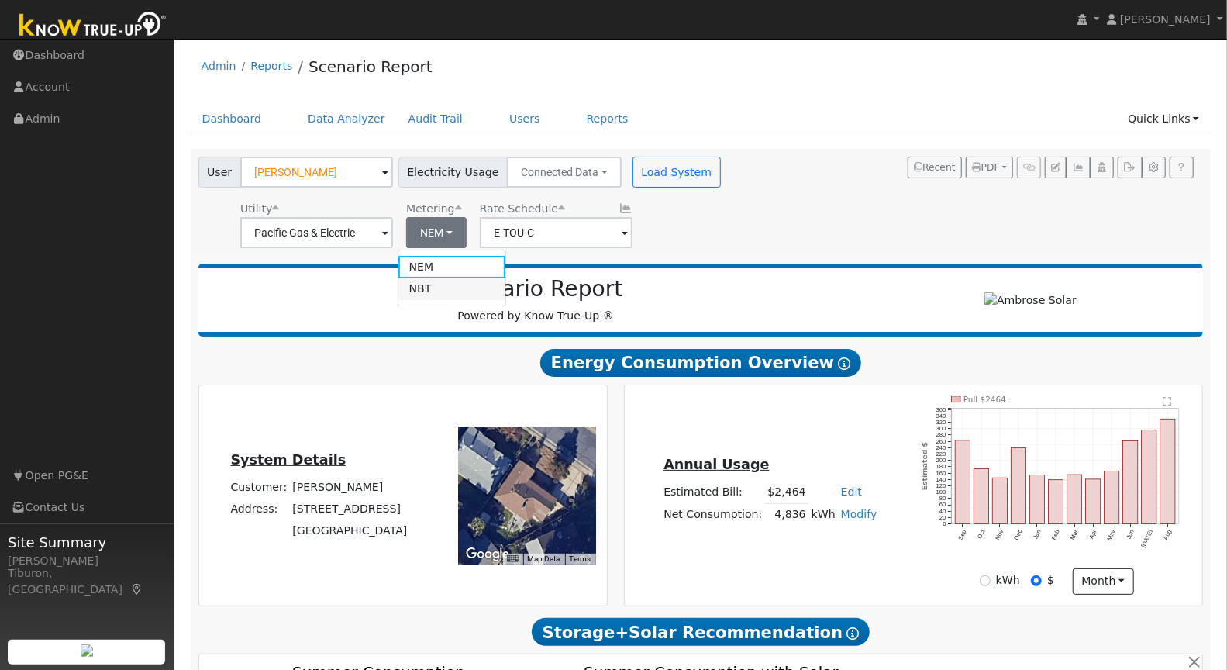
click at [440, 285] on link "NBT" at bounding box center [452, 289] width 108 height 22
type input "E-ELEC"
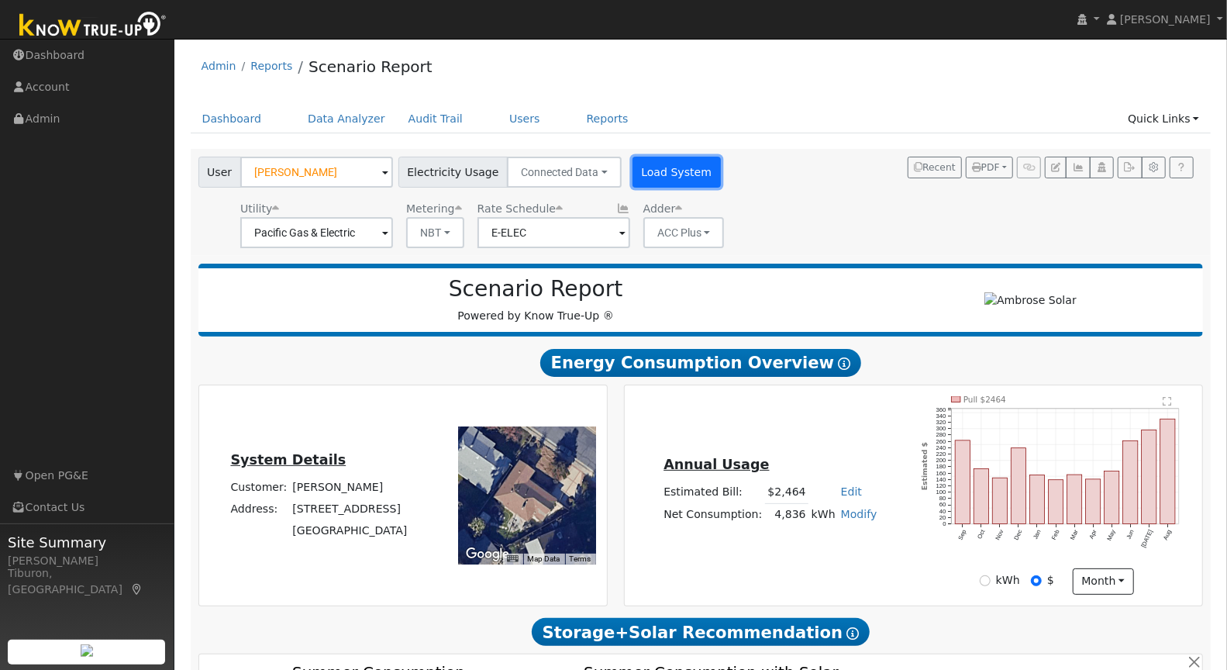
click at [681, 174] on button "Load System" at bounding box center [677, 172] width 88 height 31
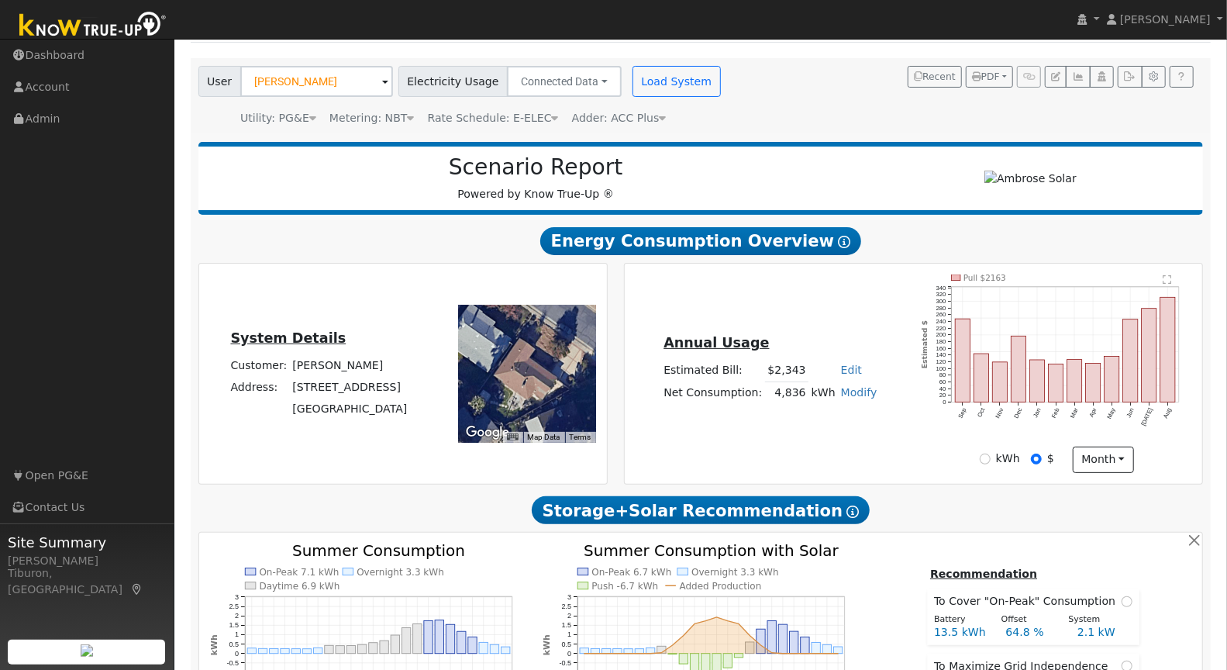
scroll to position [173, 0]
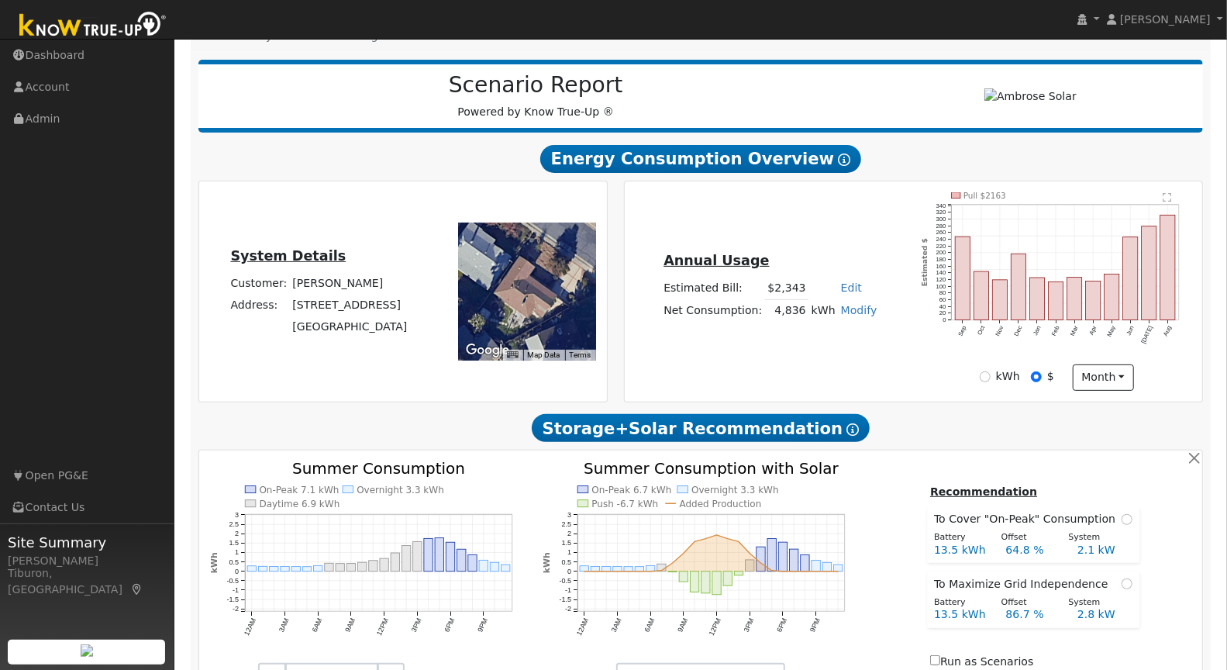
click at [845, 308] on link "Modify" at bounding box center [859, 310] width 36 height 12
click at [813, 333] on link "Add Consumption" at bounding box center [804, 335] width 129 height 22
type input "4836"
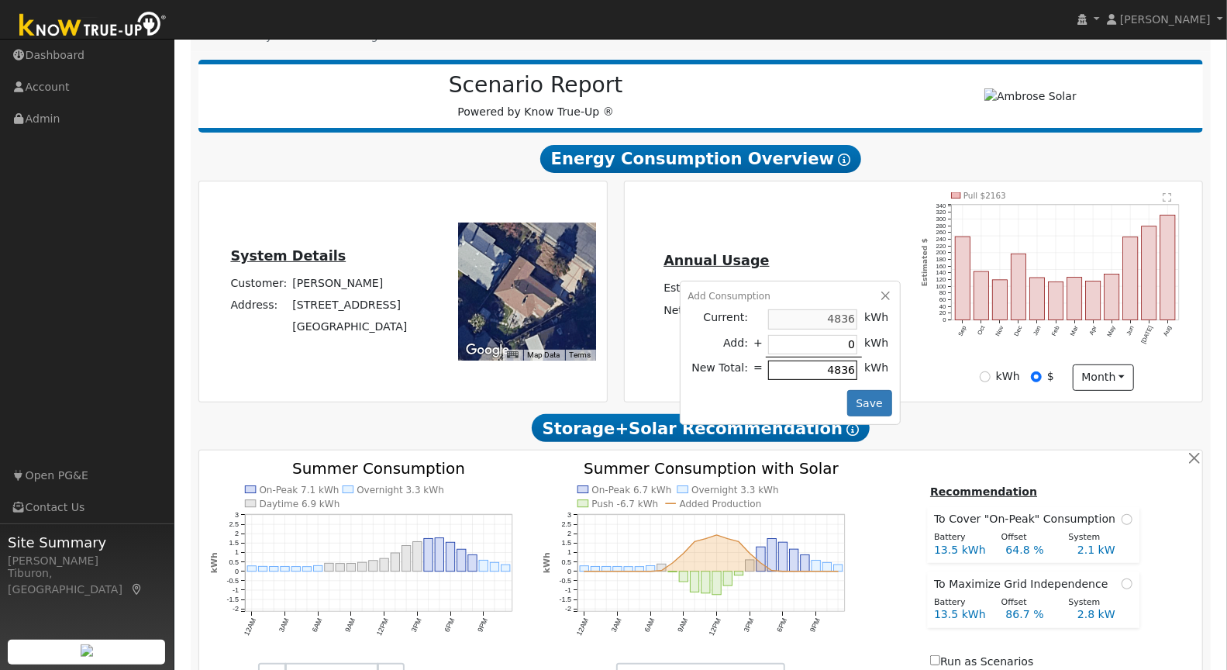
type input "1"
type input "4837"
type input "10"
type input "4846"
type input "100"
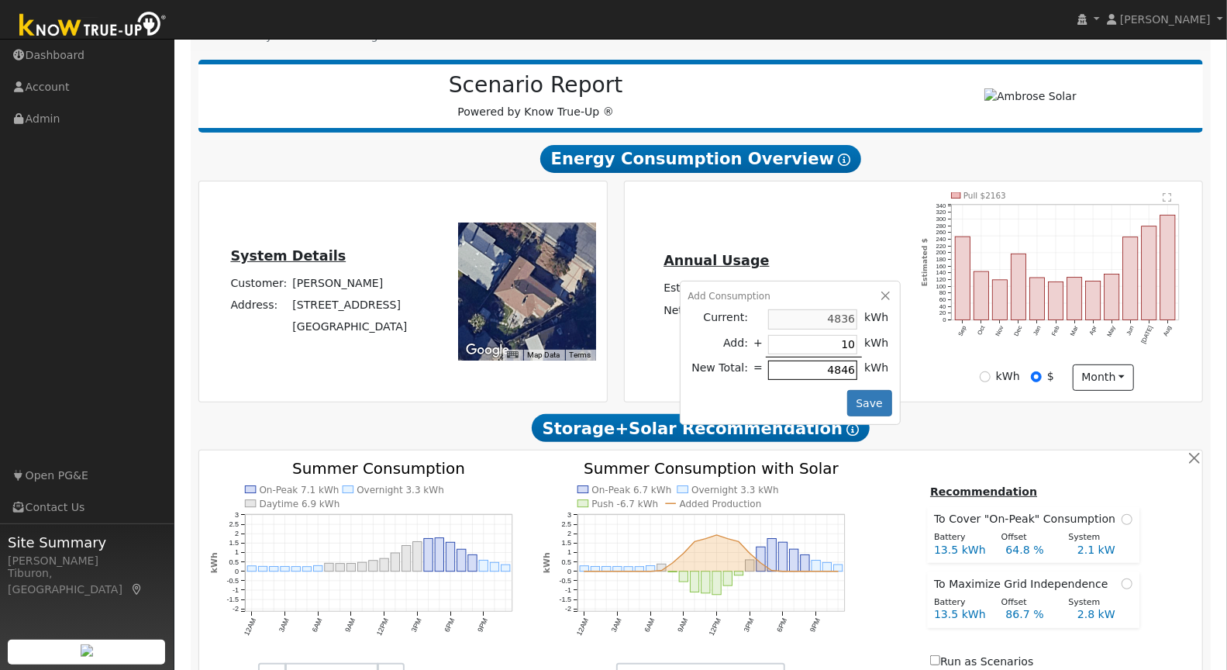
type input "4936"
type input "1000"
type input "5836"
type input "1000"
click at [860, 398] on button "Save" at bounding box center [869, 403] width 45 height 26
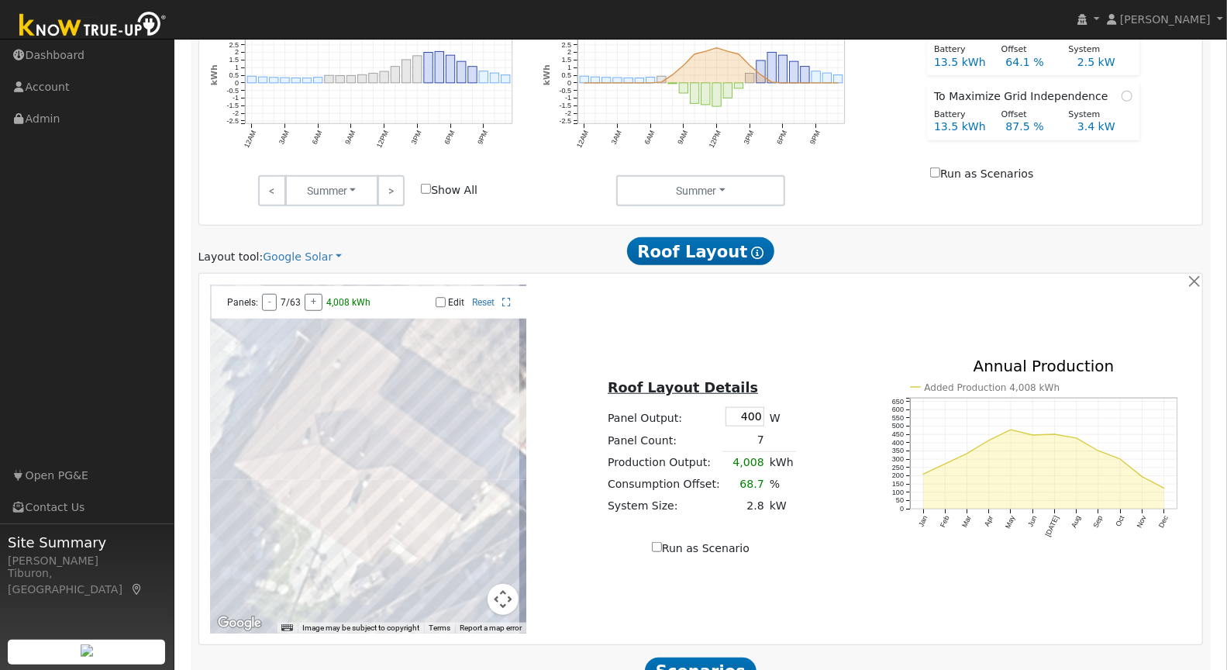
scroll to position [822, 0]
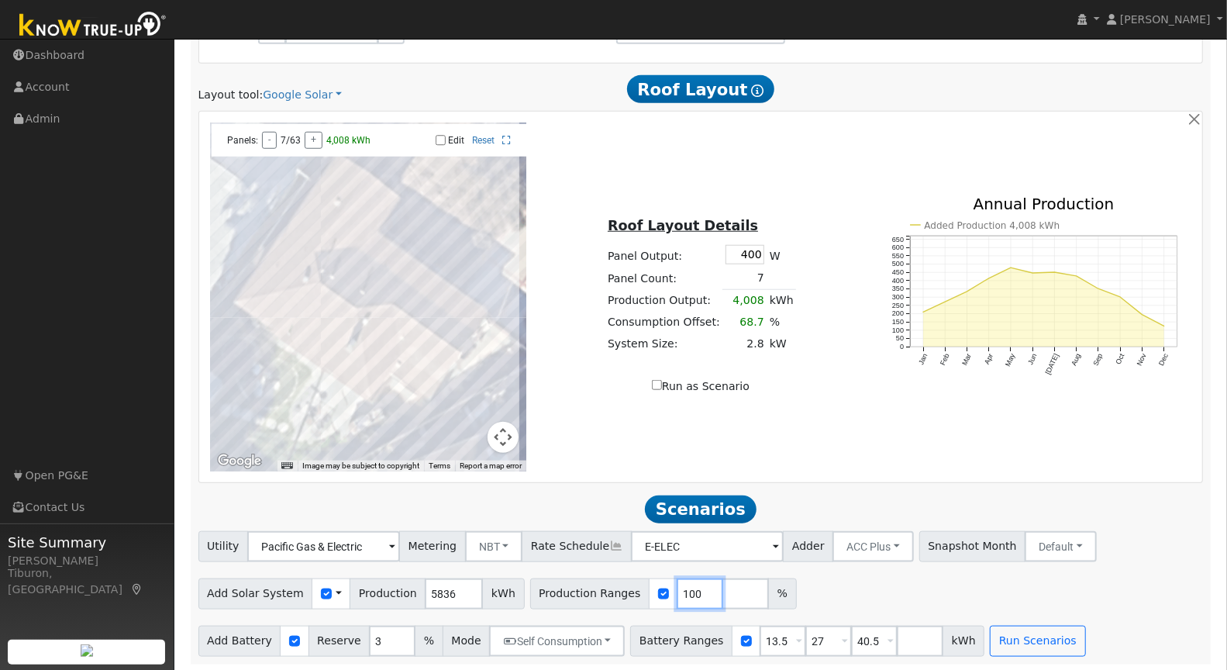
drag, startPoint x: 681, startPoint y: 587, endPoint x: 654, endPoint y: 587, distance: 27.1
click at [677, 587] on input "100" at bounding box center [700, 593] width 47 height 31
type input "189.1"
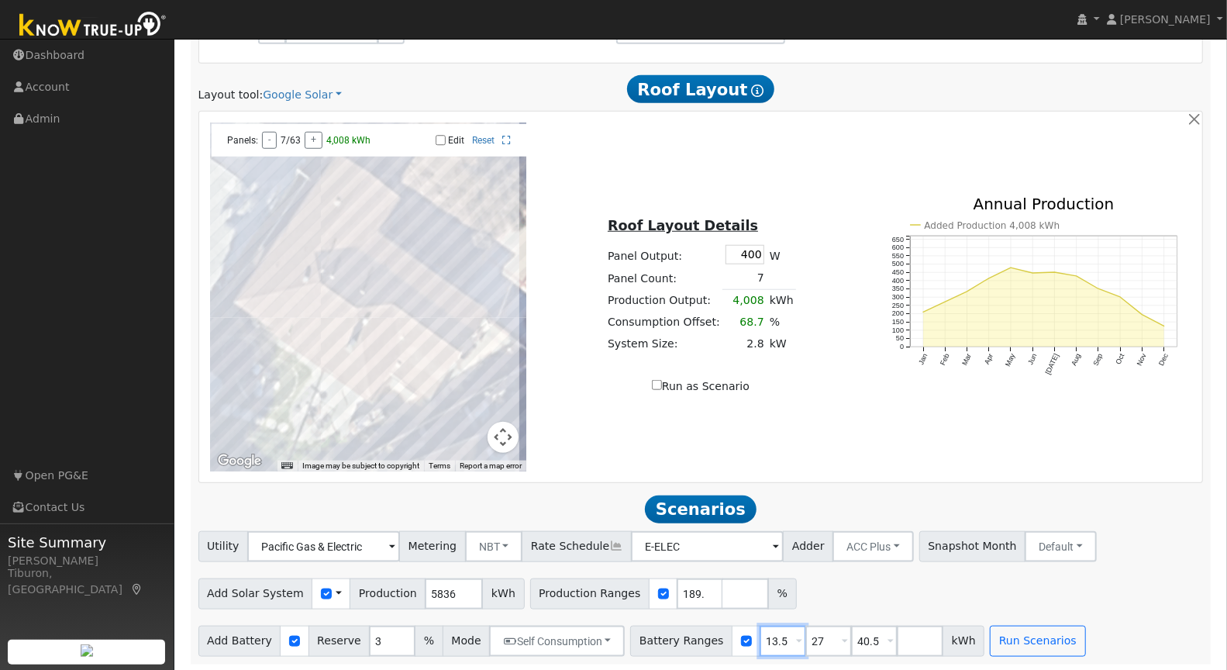
drag, startPoint x: 768, startPoint y: 640, endPoint x: 729, endPoint y: 637, distance: 39.7
click at [729, 637] on div "Battery Ranges 13.5 Overrides Reserve % Mode None None Self Consumption Peak Sa…" at bounding box center [807, 641] width 354 height 31
type input "27"
type input "40.5"
drag, startPoint x: 766, startPoint y: 639, endPoint x: 751, endPoint y: 637, distance: 14.8
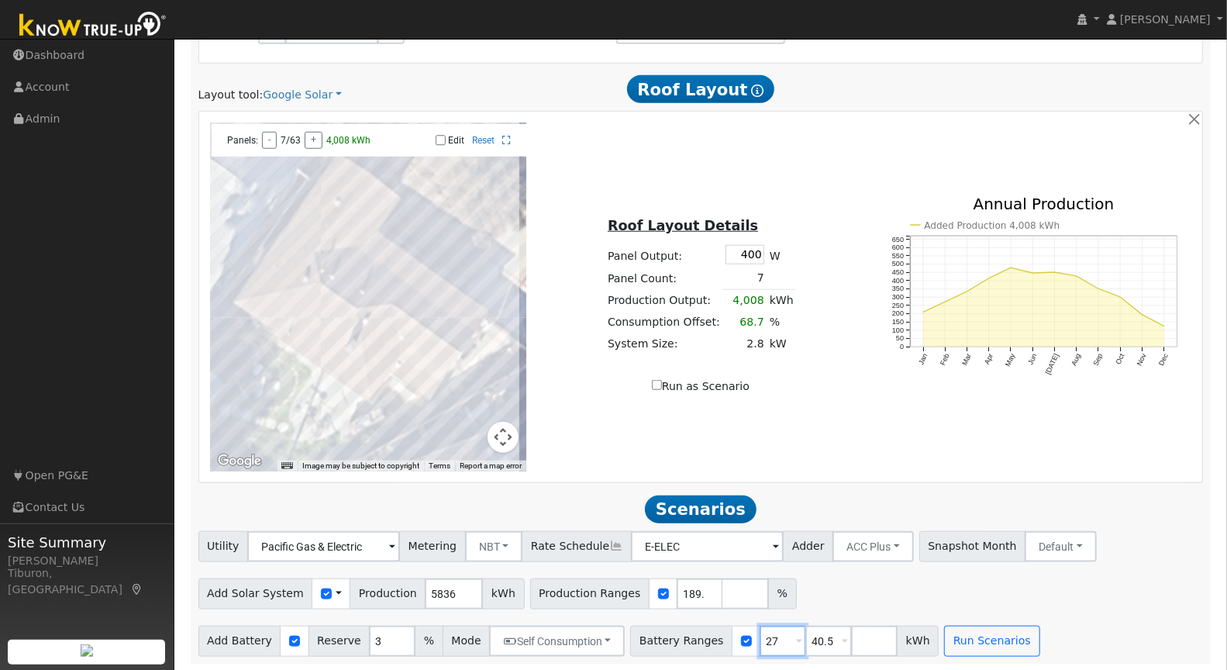
click at [760, 637] on input "27" at bounding box center [783, 641] width 47 height 31
type input "40.5"
drag, startPoint x: 768, startPoint y: 638, endPoint x: 734, endPoint y: 636, distance: 34.2
click at [734, 636] on div "Battery Ranges 40.5 Overrides Reserve % Mode None None Self Consumption Peak Sa…" at bounding box center [761, 641] width 263 height 31
type input "16"
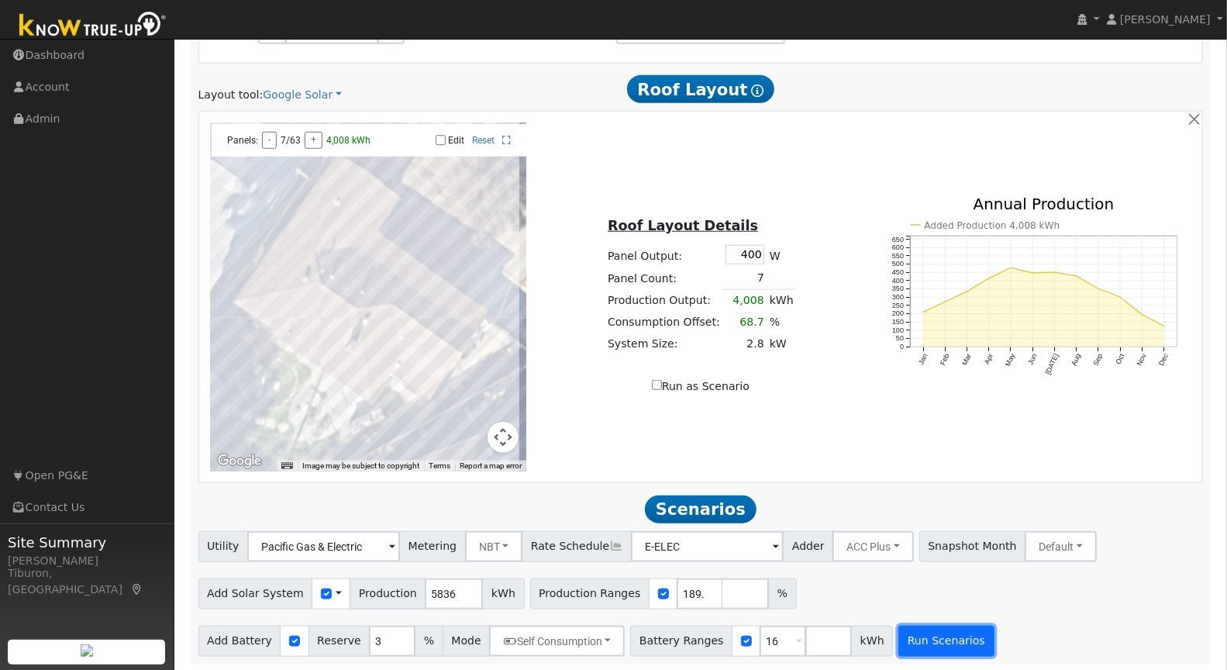
click at [924, 640] on button "Run Scenarios" at bounding box center [945, 641] width 95 height 31
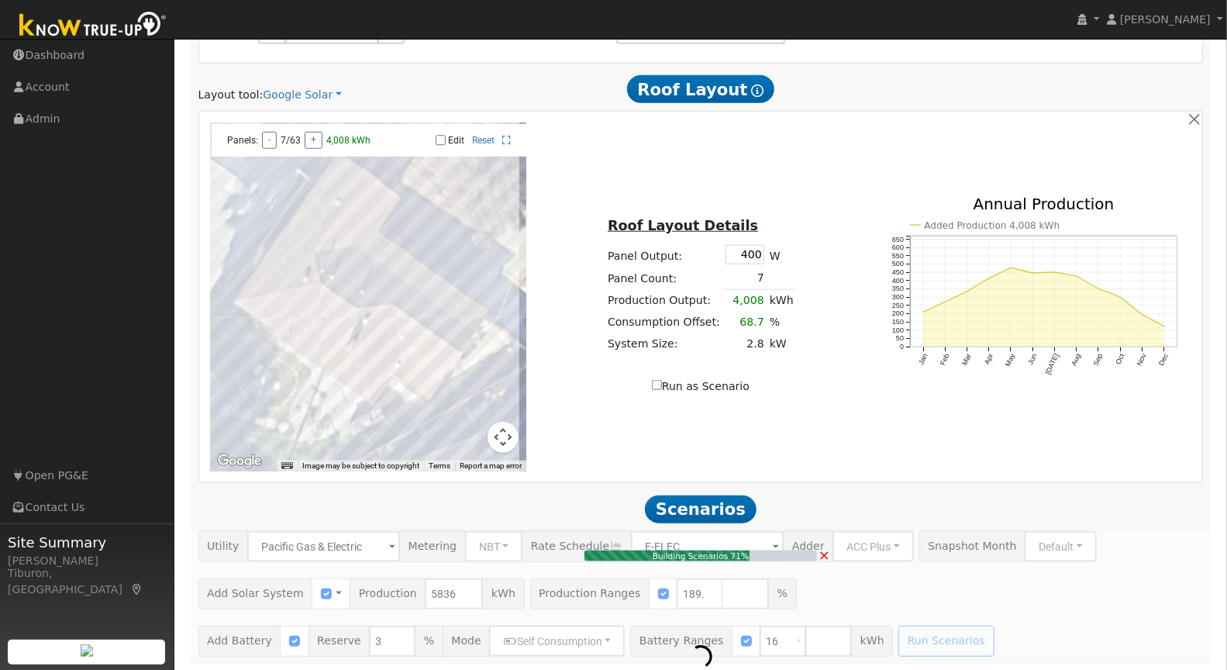
type input "7.4"
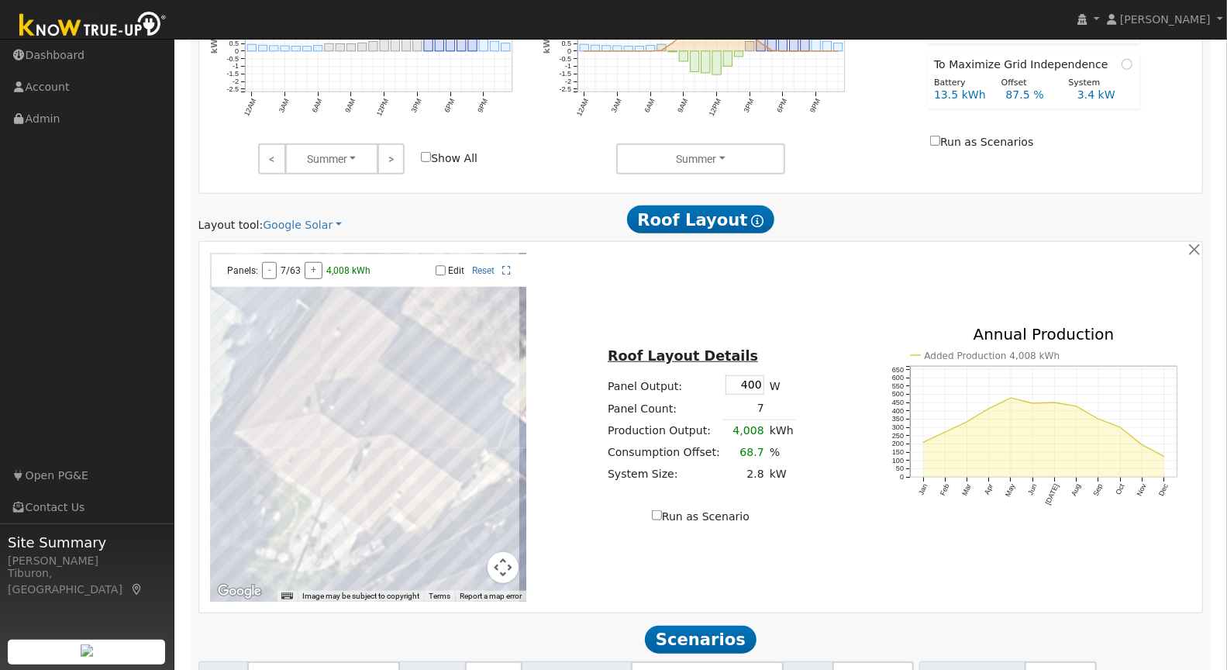
scroll to position [1045, 0]
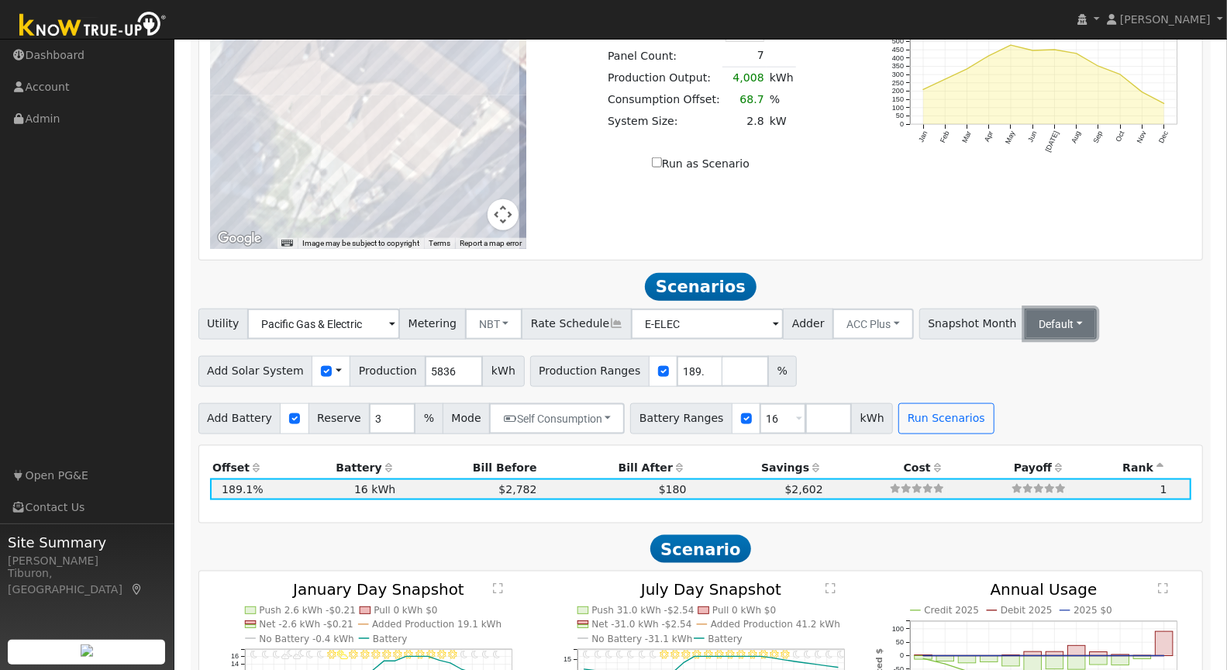
click at [1025, 324] on button "Default" at bounding box center [1061, 324] width 72 height 31
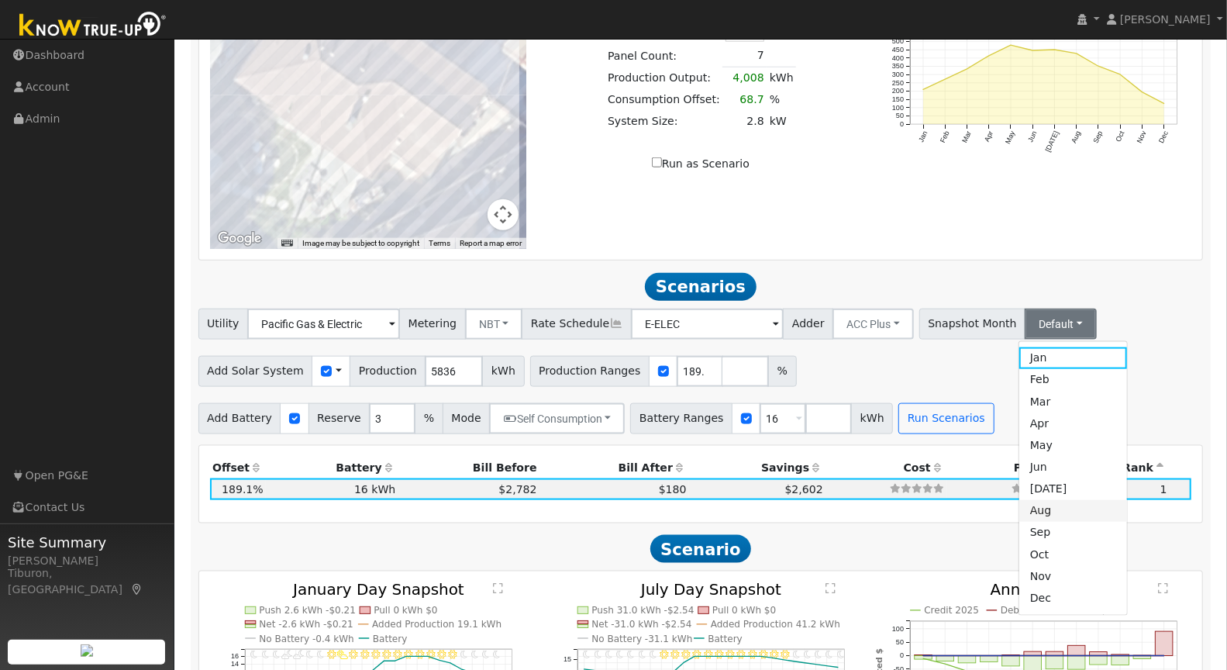
click at [1019, 512] on link "Aug" at bounding box center [1073, 511] width 108 height 22
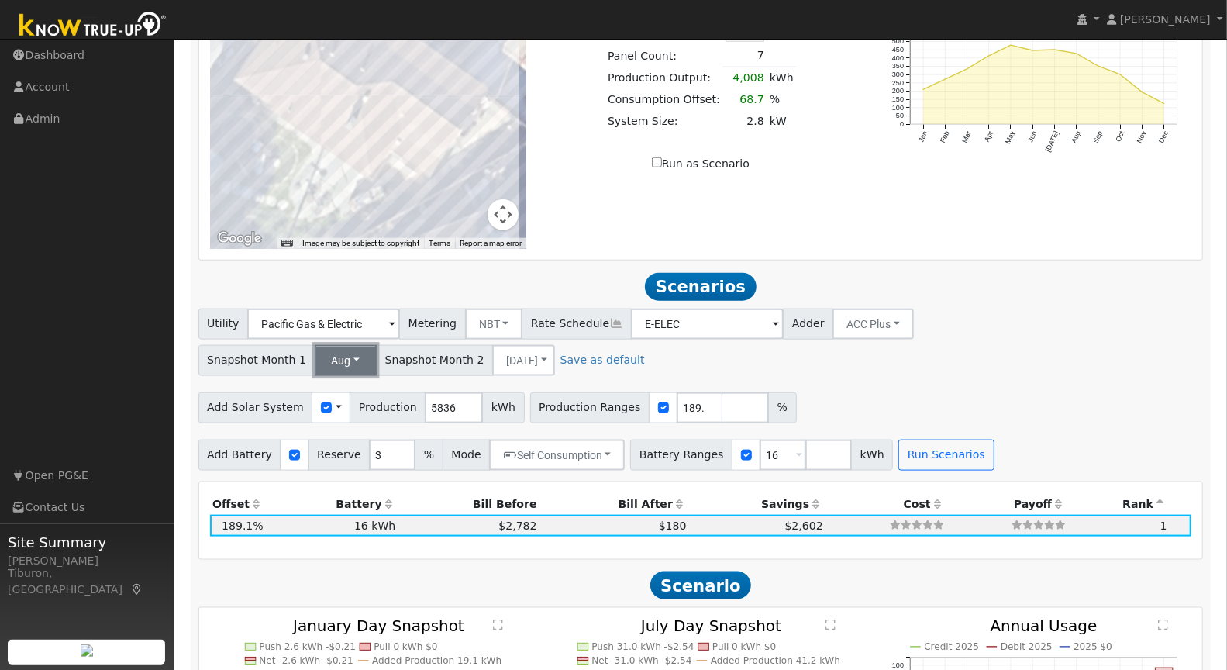
click at [347, 360] on button "Aug" at bounding box center [346, 360] width 63 height 31
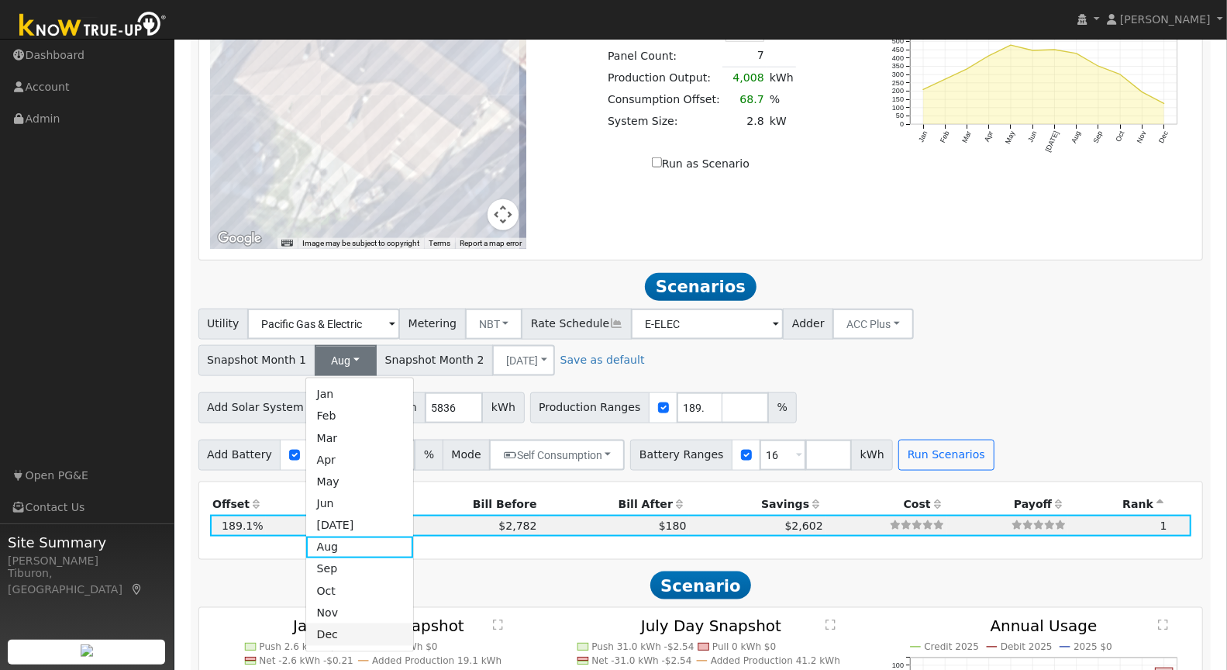
click at [335, 633] on link "Dec" at bounding box center [360, 634] width 108 height 22
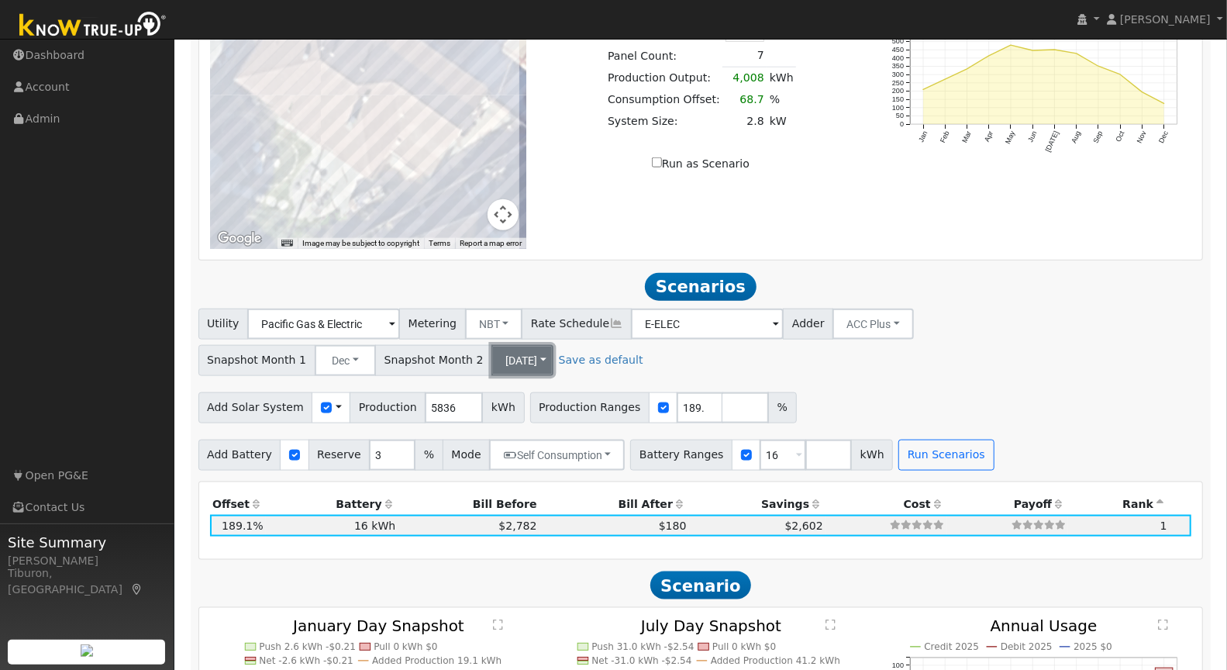
click at [502, 350] on button "[DATE]" at bounding box center [522, 360] width 62 height 31
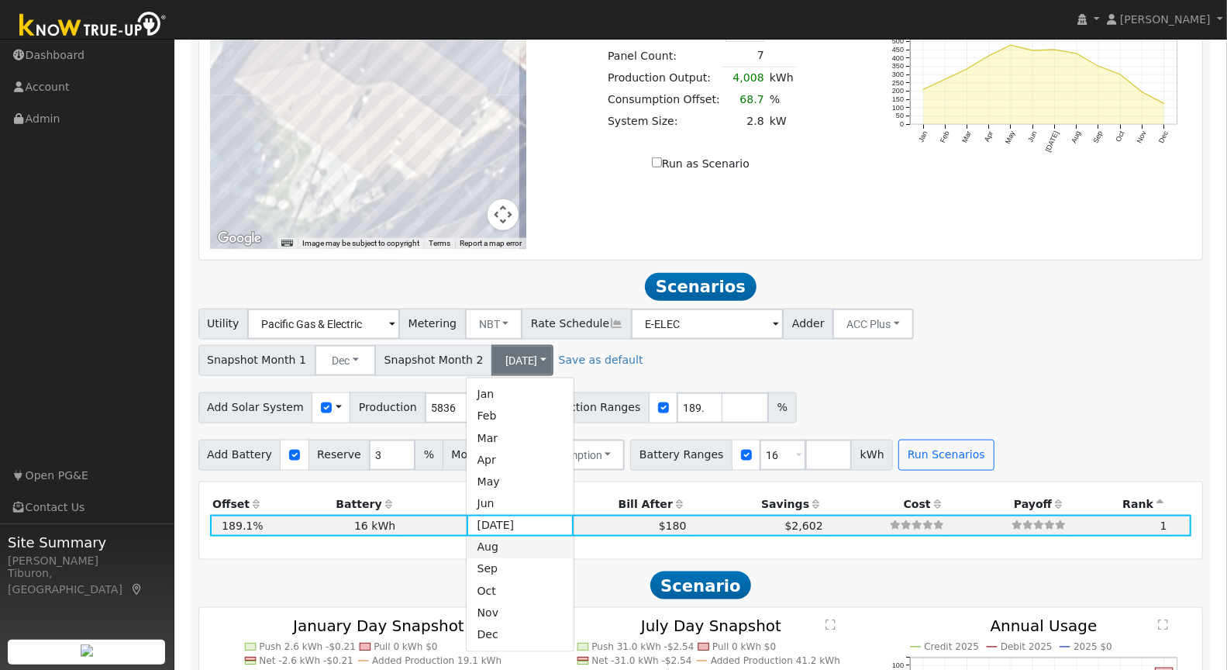
click at [501, 548] on link "Aug" at bounding box center [521, 547] width 108 height 22
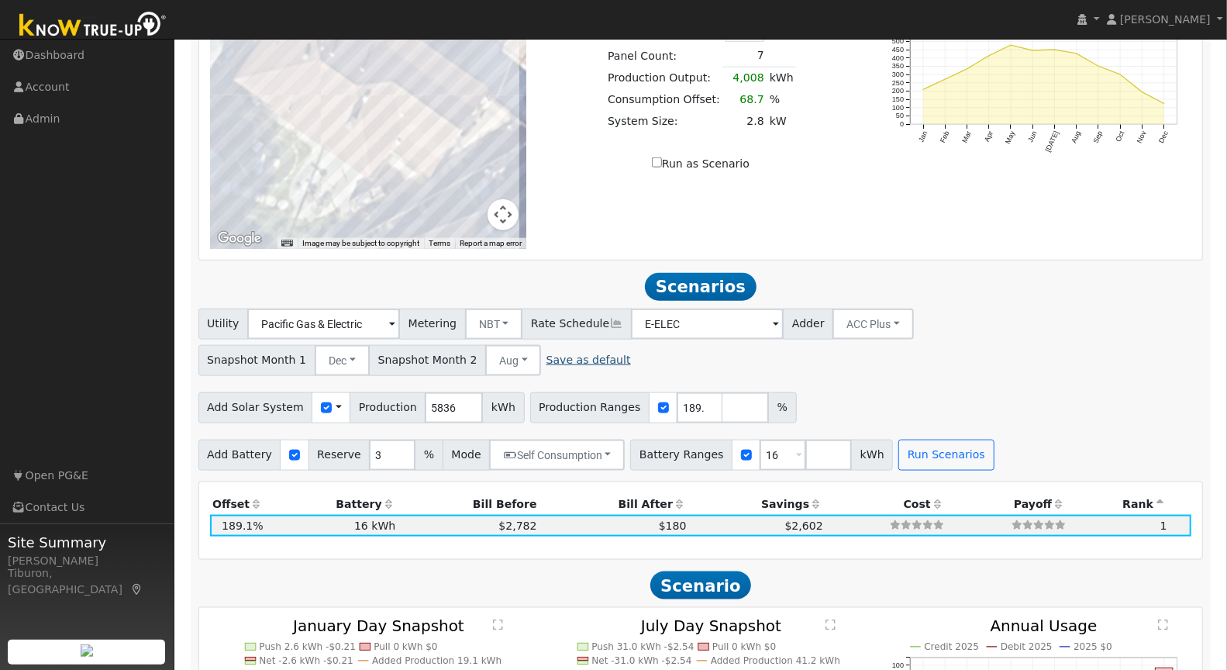
click at [578, 358] on link "Save as default" at bounding box center [589, 360] width 84 height 16
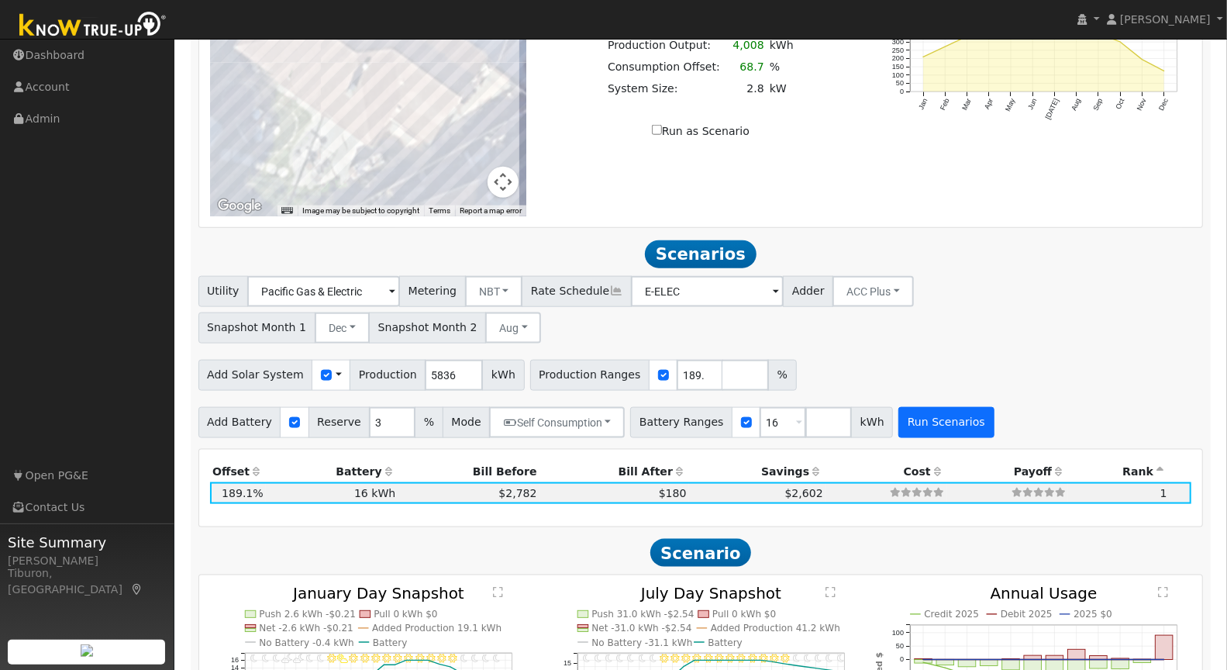
scroll to position [1078, 0]
click at [933, 414] on button "Run Scenarios" at bounding box center [945, 422] width 95 height 31
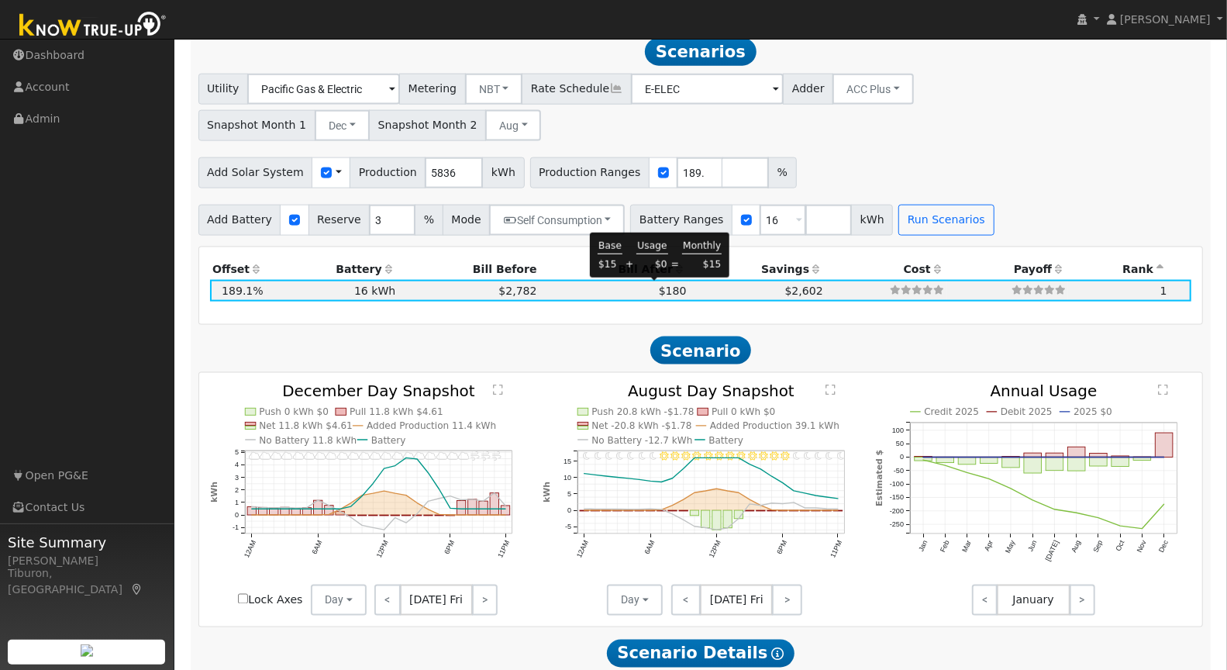
scroll to position [1281, 0]
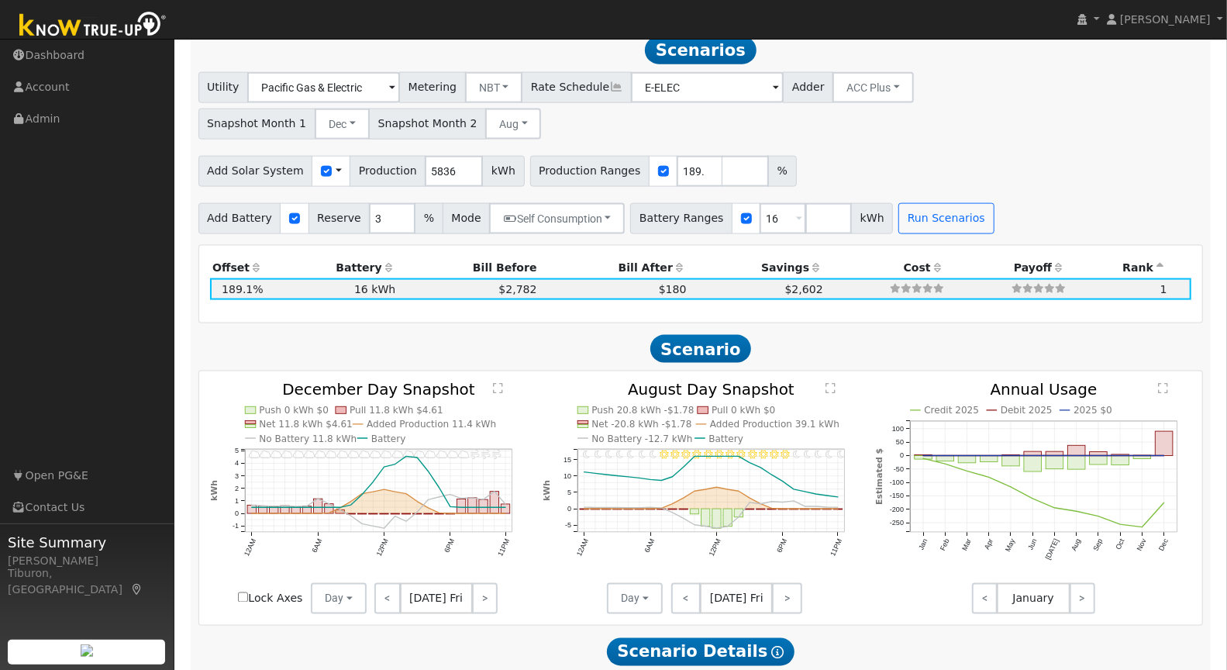
click at [831, 383] on text "" at bounding box center [831, 389] width 10 height 12
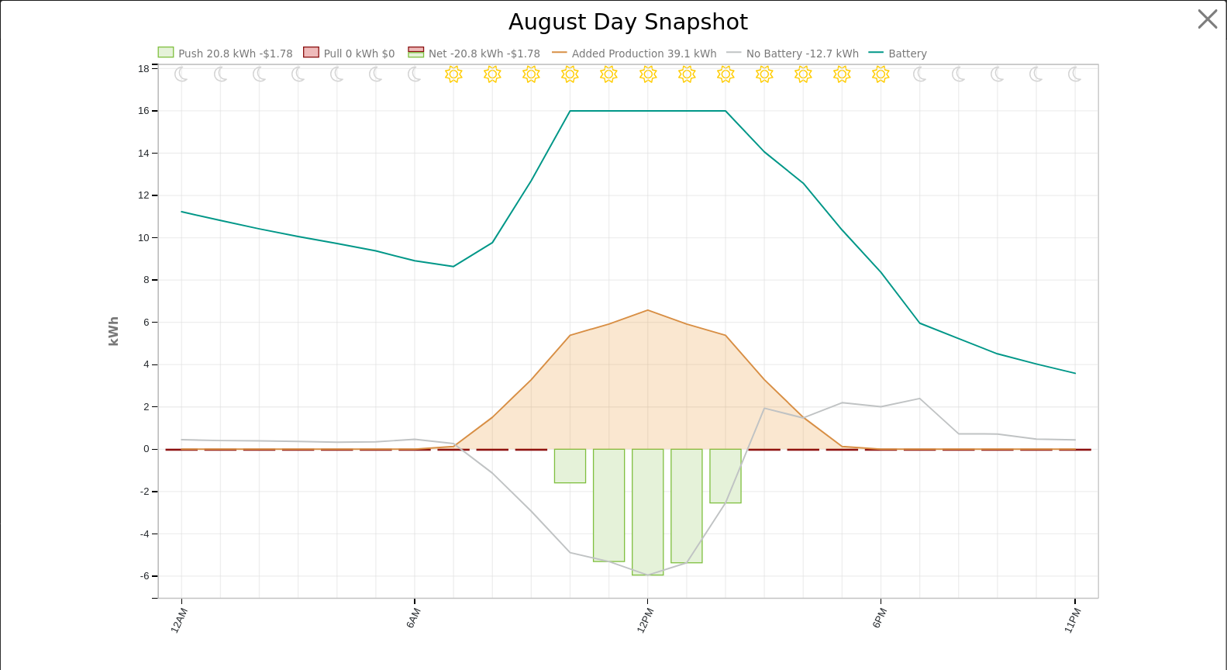
scroll to position [1287, 0]
click at [1217, 16] on button "button" at bounding box center [1221, 19] width 29 height 29
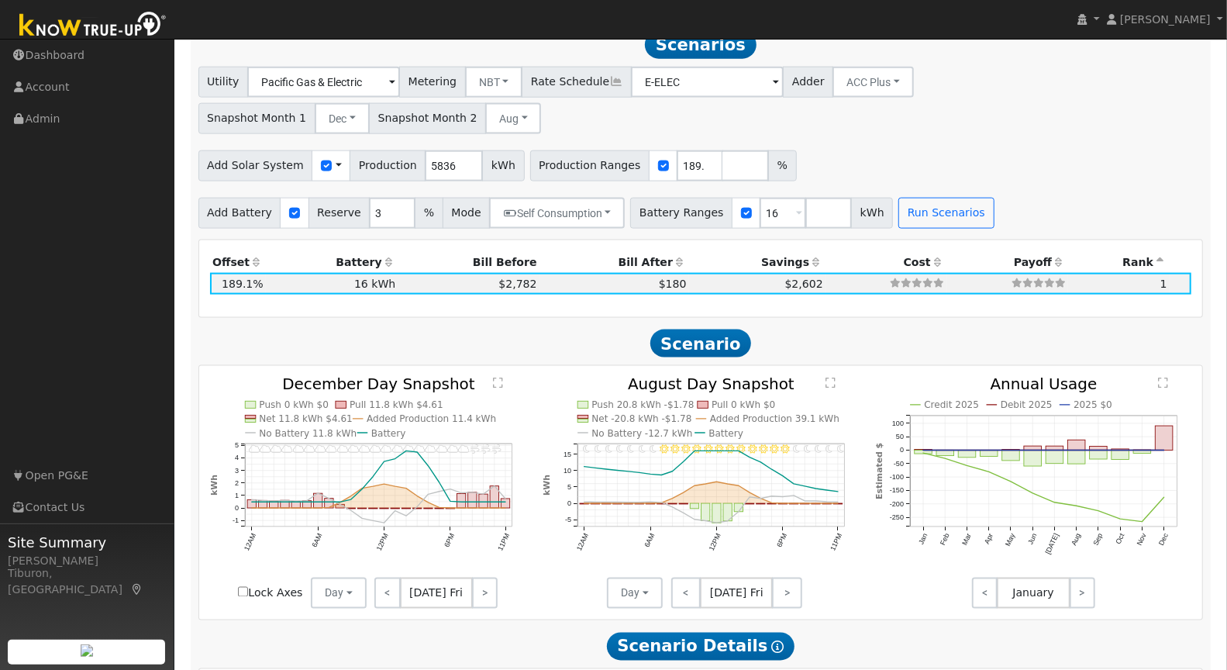
click at [829, 379] on text "" at bounding box center [831, 384] width 10 height 12
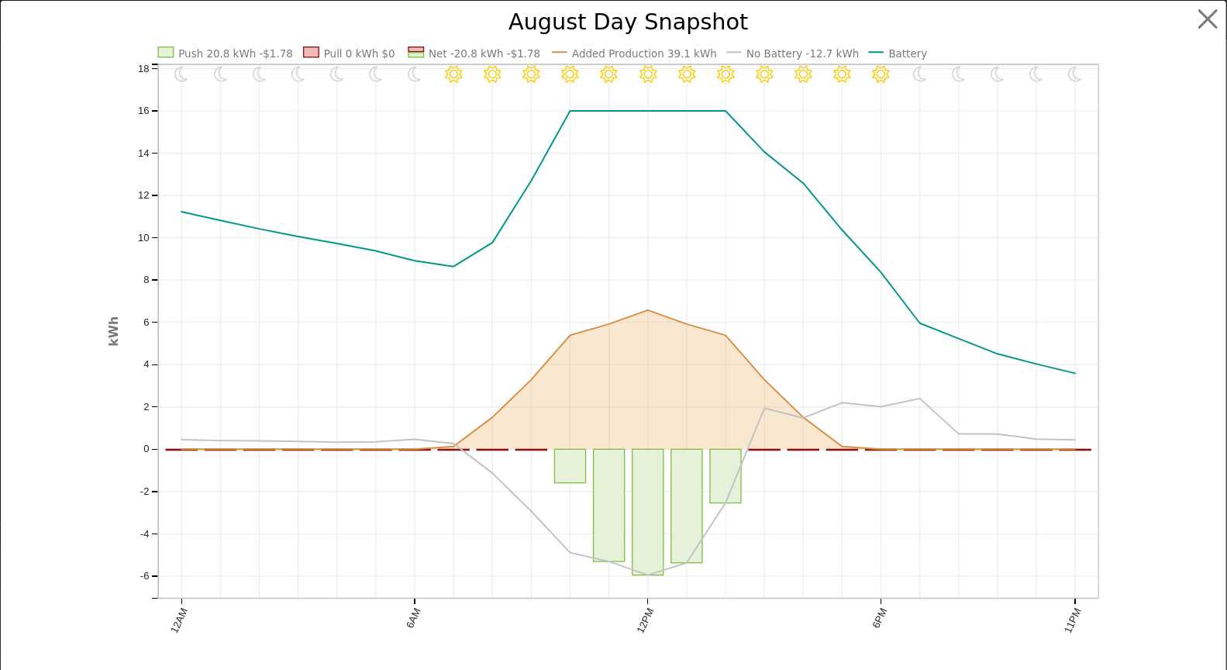
scroll to position [1292, 0]
click at [1212, 20] on button "button" at bounding box center [1221, 19] width 29 height 29
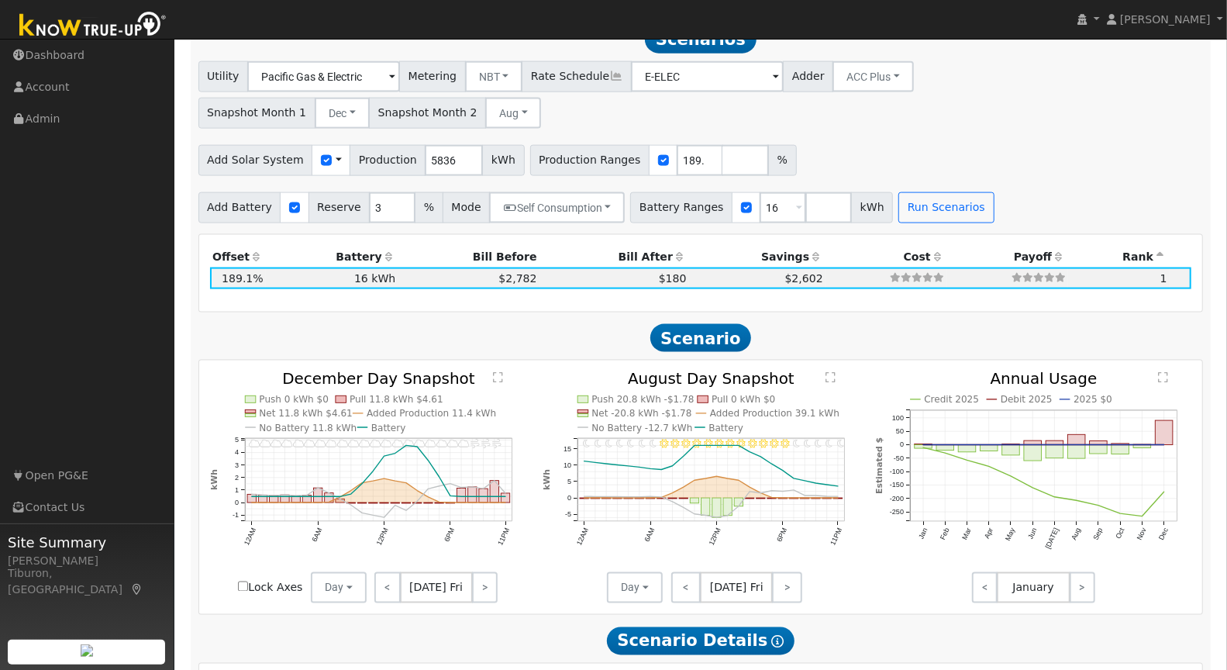
click at [499, 377] on text "" at bounding box center [498, 378] width 10 height 12
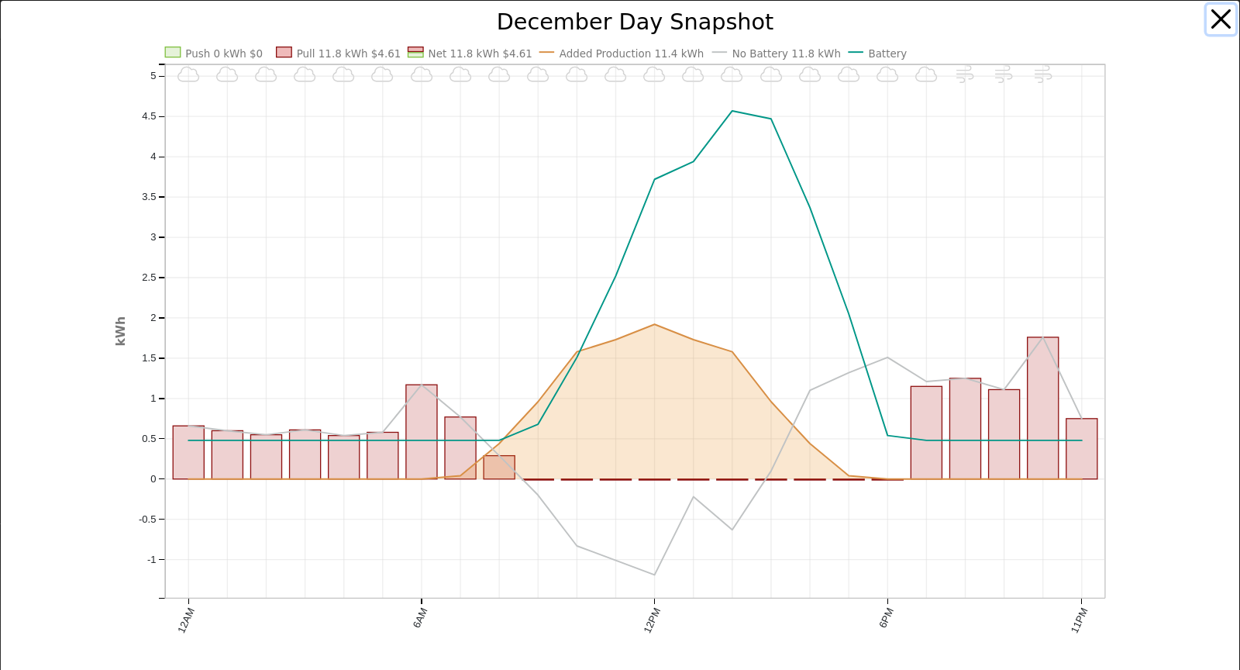
click at [1207, 19] on button "button" at bounding box center [1221, 19] width 29 height 29
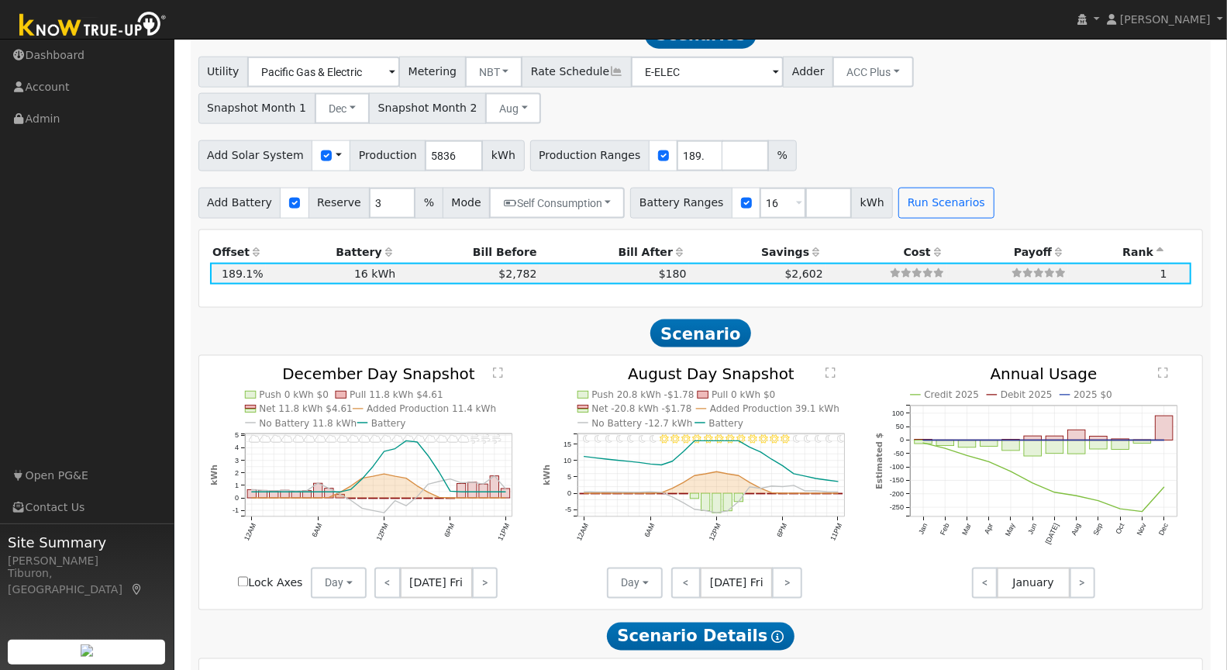
click at [499, 368] on text "" at bounding box center [498, 373] width 10 height 12
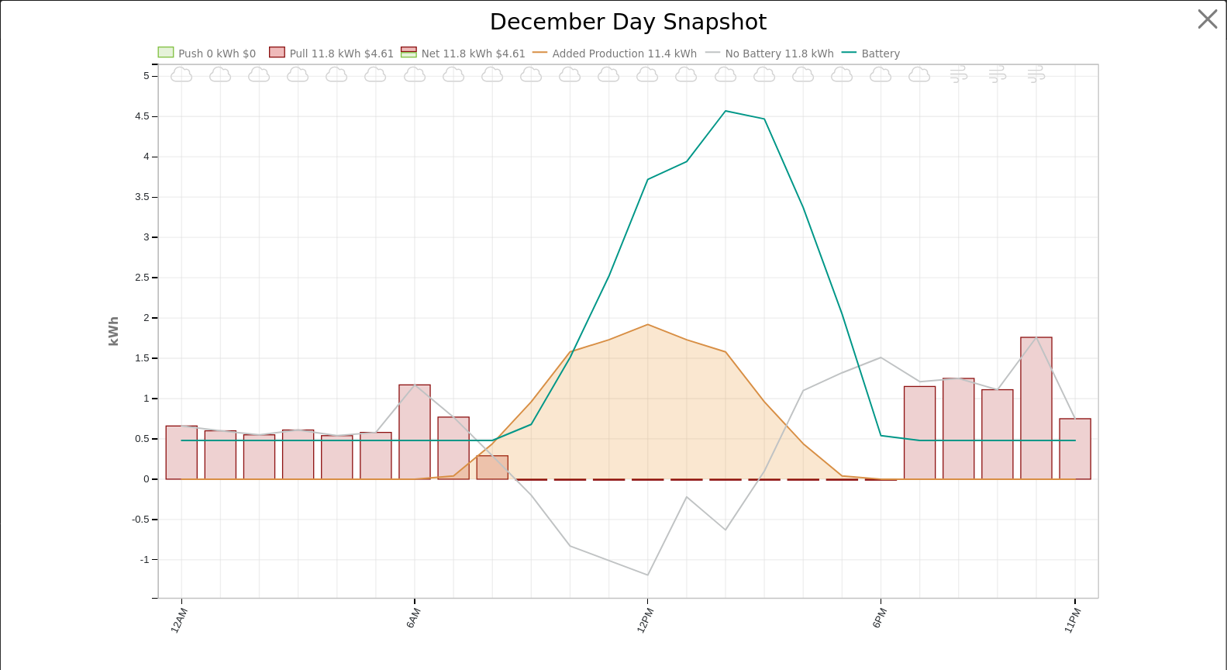
scroll to position [1302, 0]
click at [1217, 14] on button "button" at bounding box center [1221, 19] width 29 height 29
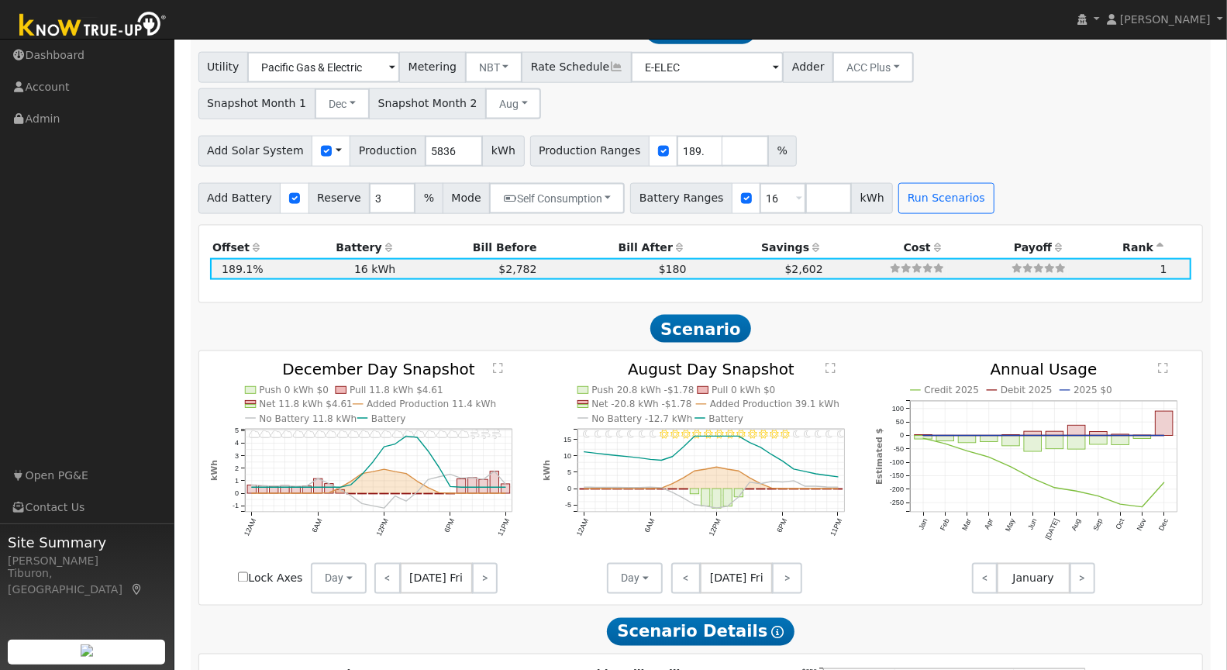
click at [830, 366] on text "" at bounding box center [831, 369] width 10 height 12
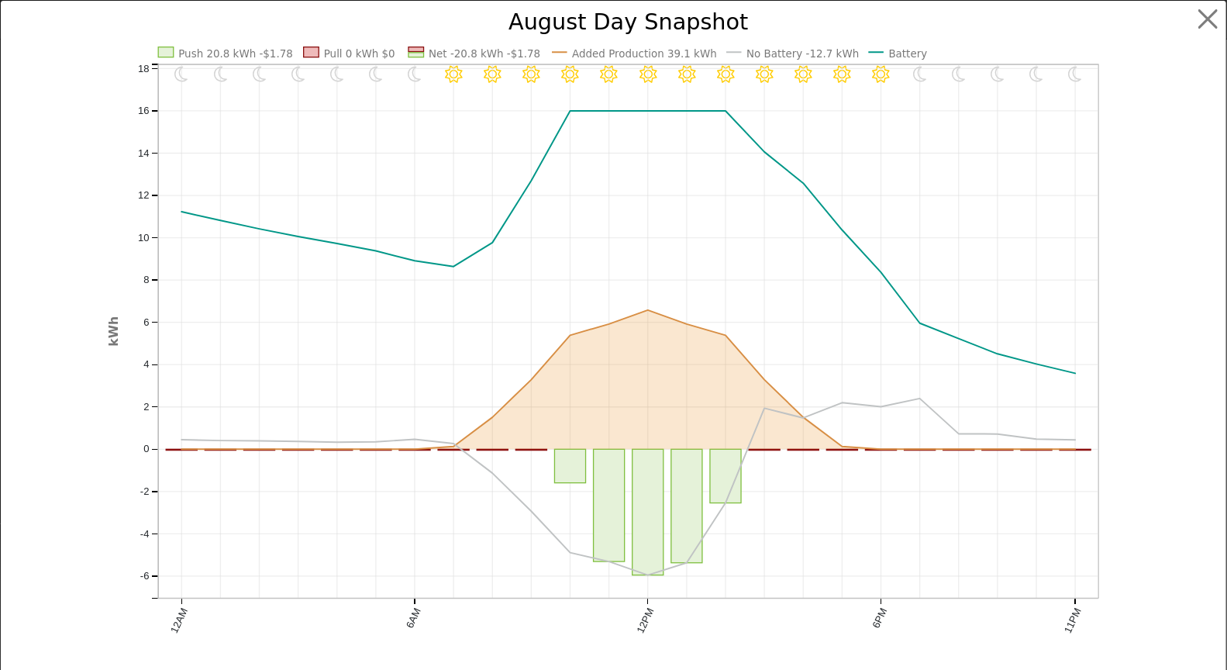
scroll to position [1306, 0]
drag, startPoint x: 1218, startPoint y: 19, endPoint x: 1162, endPoint y: 53, distance: 65.0
click at [1217, 19] on button "button" at bounding box center [1221, 19] width 29 height 29
